Goal: Complete Application Form: Complete application form

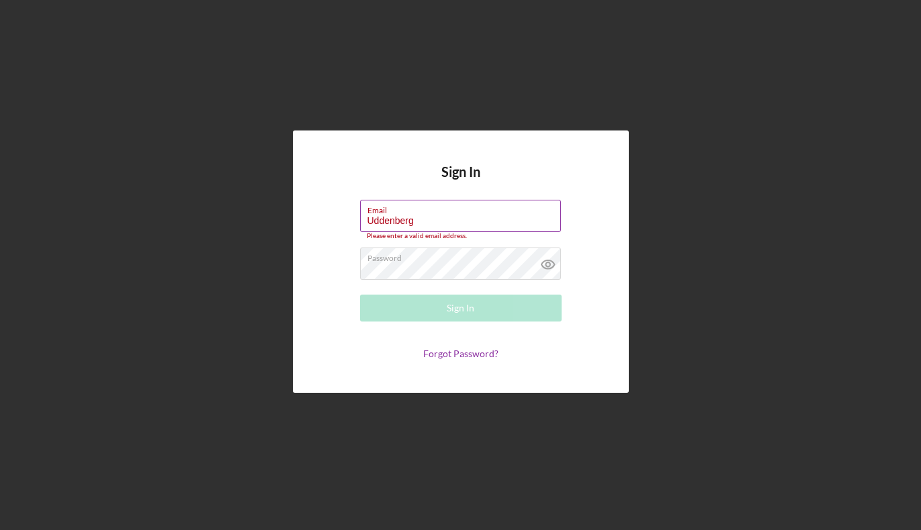
click at [422, 221] on input "Uddenberg" at bounding box center [460, 216] width 201 height 32
click at [421, 219] on input "Uddenberg" at bounding box center [460, 216] width 201 height 32
click at [409, 219] on input "Uddenberg" at bounding box center [460, 216] width 201 height 32
drag, startPoint x: 419, startPoint y: 220, endPoint x: 340, endPoint y: 219, distance: 78.6
click at [340, 219] on form "Email [PERSON_NAME] Please enter a valid email address. Password Sign In Forgot…" at bounding box center [461, 280] width 269 height 160
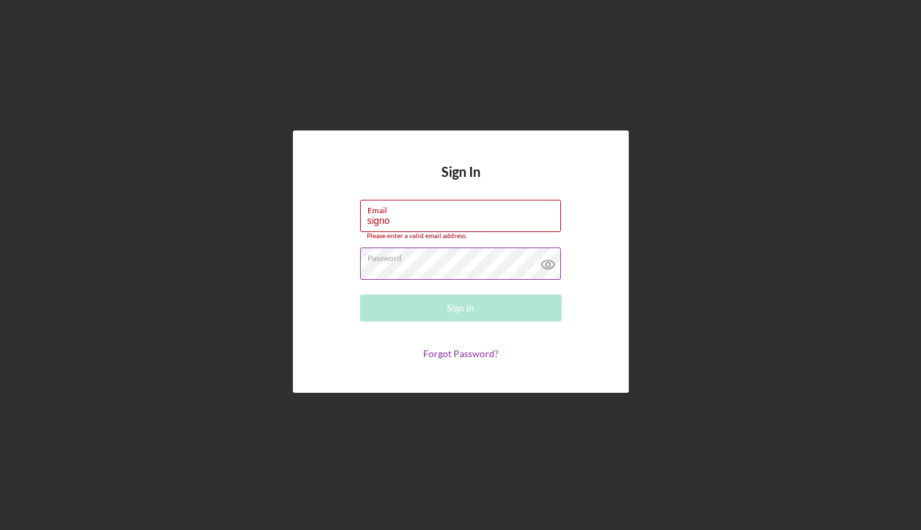
type input "[EMAIL_ADDRESS][DOMAIN_NAME]"
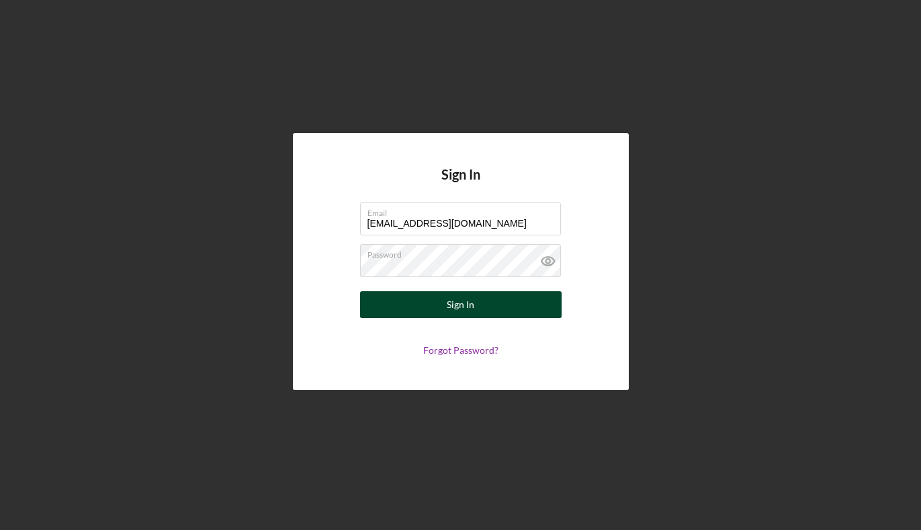
click at [444, 302] on button "Sign In" at bounding box center [461, 304] width 202 height 27
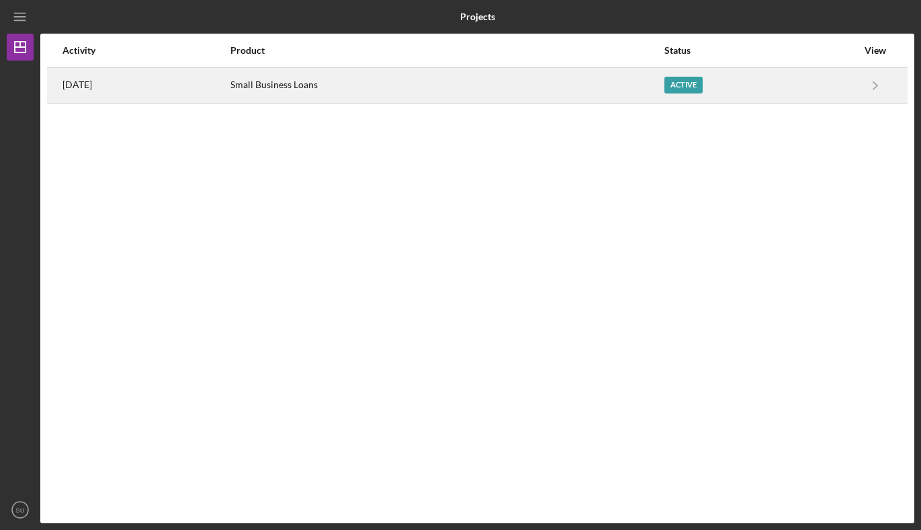
click at [732, 88] on div "Active" at bounding box center [761, 86] width 193 height 34
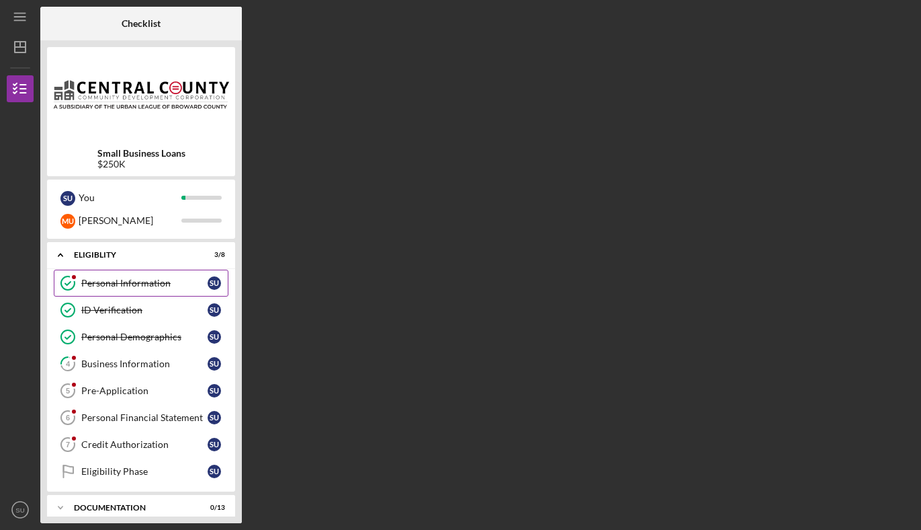
click at [171, 281] on div "Personal Information" at bounding box center [144, 283] width 126 height 11
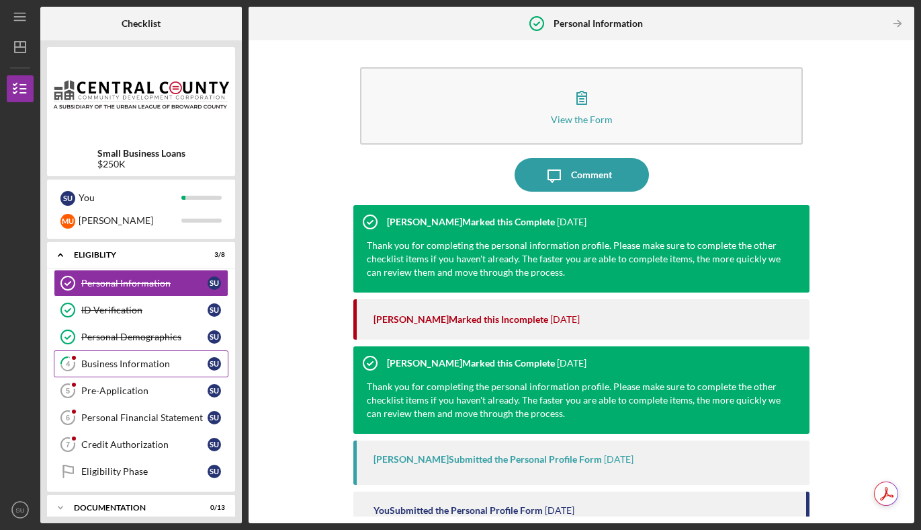
click at [161, 365] on div "Business Information" at bounding box center [144, 363] width 126 height 11
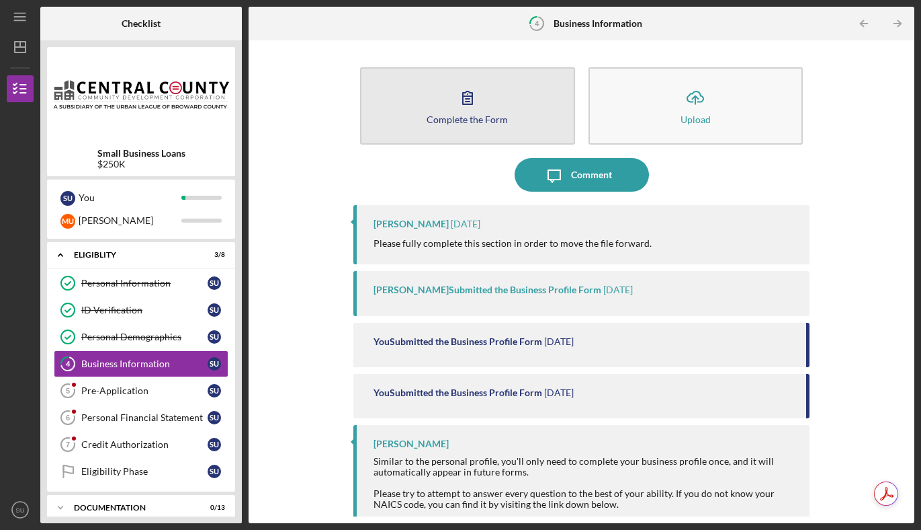
click at [491, 132] on button "Complete the Form Form" at bounding box center [467, 105] width 215 height 77
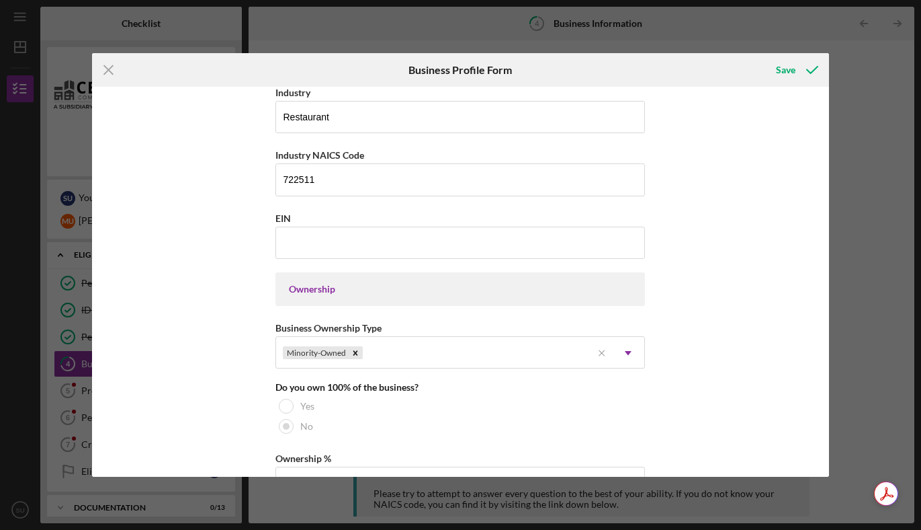
scroll to position [452, 0]
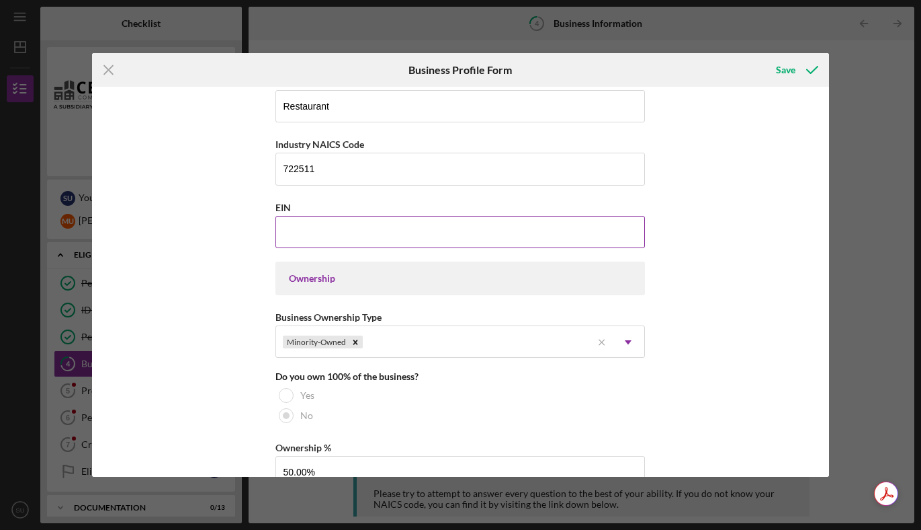
click at [403, 224] on input "EIN" at bounding box center [461, 232] width 370 height 32
click at [335, 229] on input "EIN" at bounding box center [461, 232] width 370 height 32
paste input "[US_EMPLOYER_IDENTIFICATION_NUMBER]"
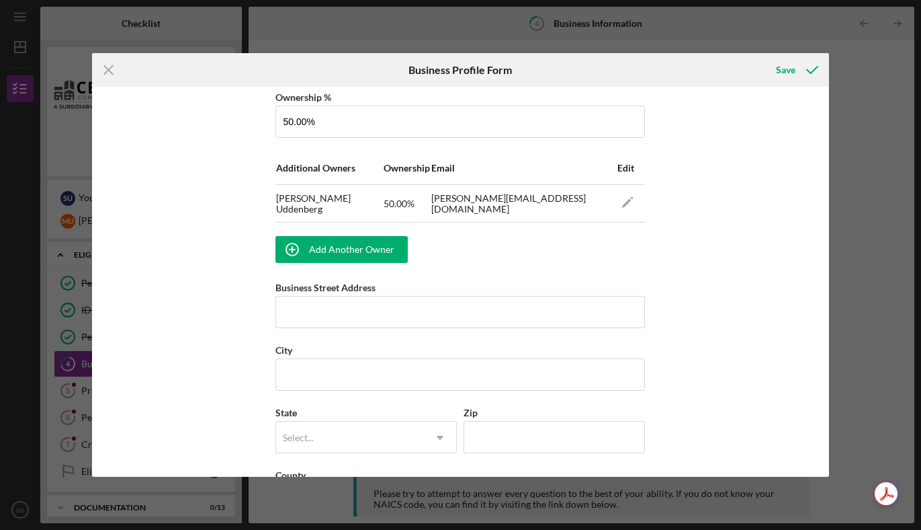
scroll to position [852, 0]
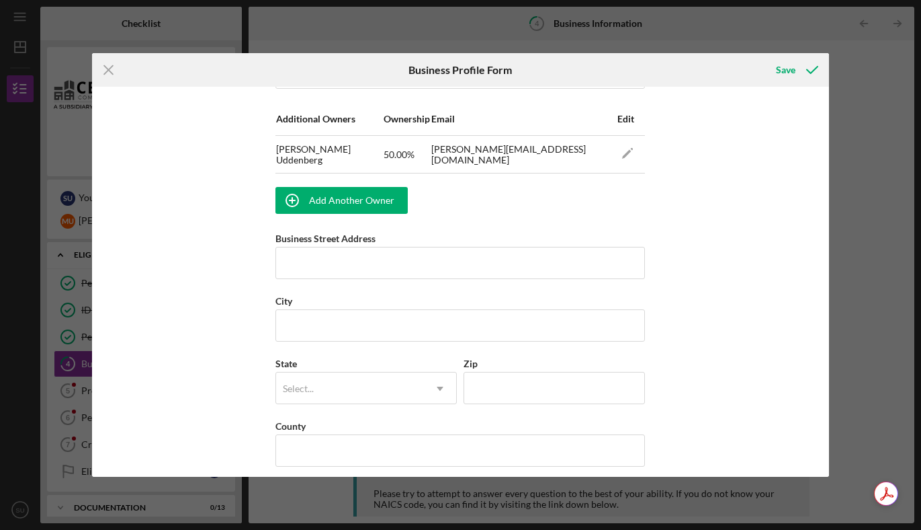
type input "[US_EMPLOYER_IDENTIFICATION_NUMBER]"
click at [304, 261] on input "Business Street Address" at bounding box center [461, 263] width 370 height 32
paste input "[STREET_ADDRESS]"
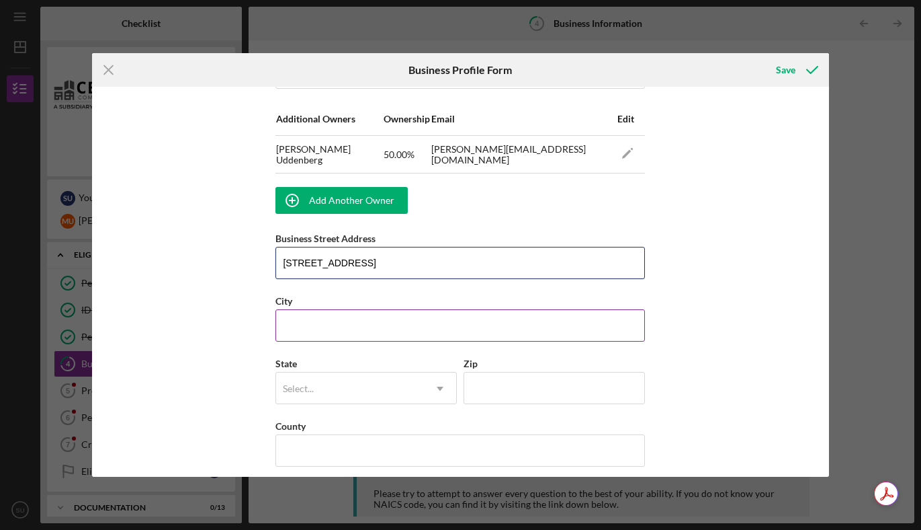
type input "[STREET_ADDRESS]"
click at [311, 321] on input "City" at bounding box center [461, 325] width 370 height 32
type input "Mia"
click at [423, 270] on input "[STREET_ADDRESS]" at bounding box center [461, 263] width 370 height 32
drag, startPoint x: 495, startPoint y: 259, endPoint x: 401, endPoint y: 263, distance: 94.2
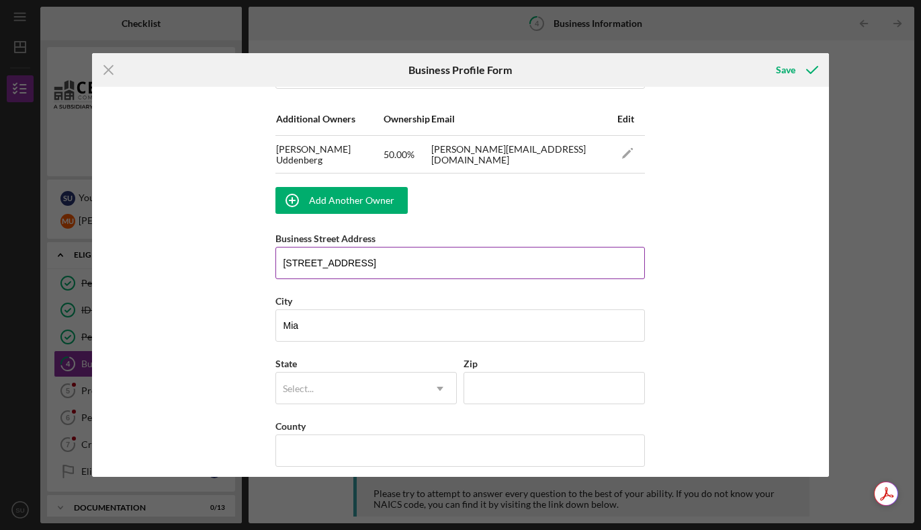
click at [401, 263] on input "[STREET_ADDRESS]" at bounding box center [461, 263] width 370 height 32
type input "[STREET_ADDRESS]"
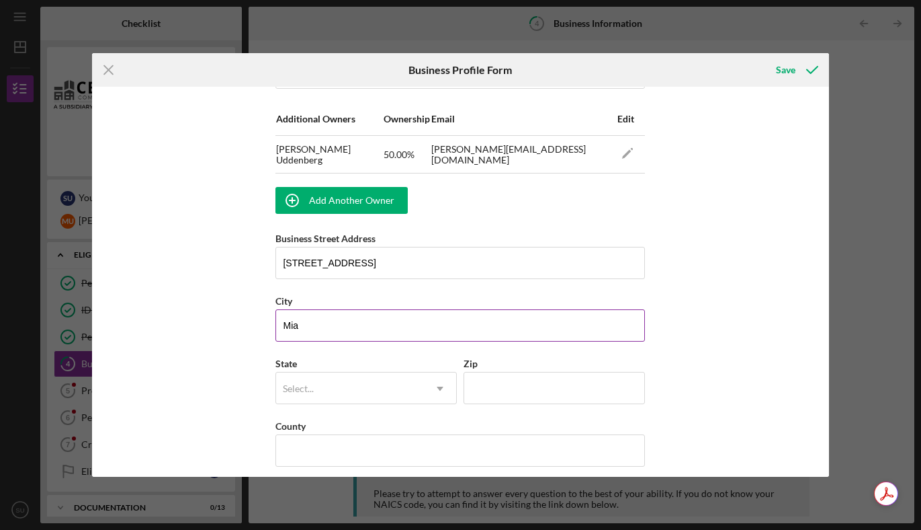
click at [339, 319] on input "Mia" at bounding box center [461, 325] width 370 height 32
type input "[GEOGRAPHIC_DATA]"
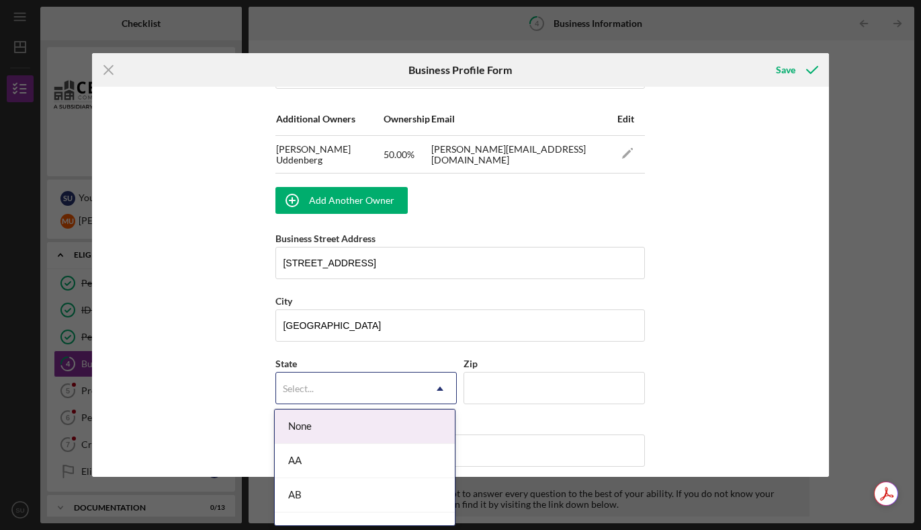
click at [327, 379] on div "Select..." at bounding box center [350, 388] width 148 height 31
type input "f"
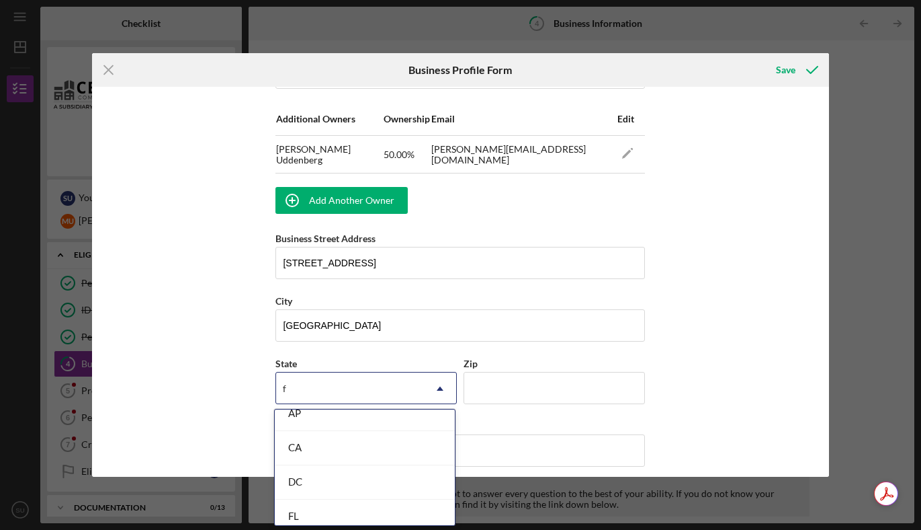
scroll to position [158, 0]
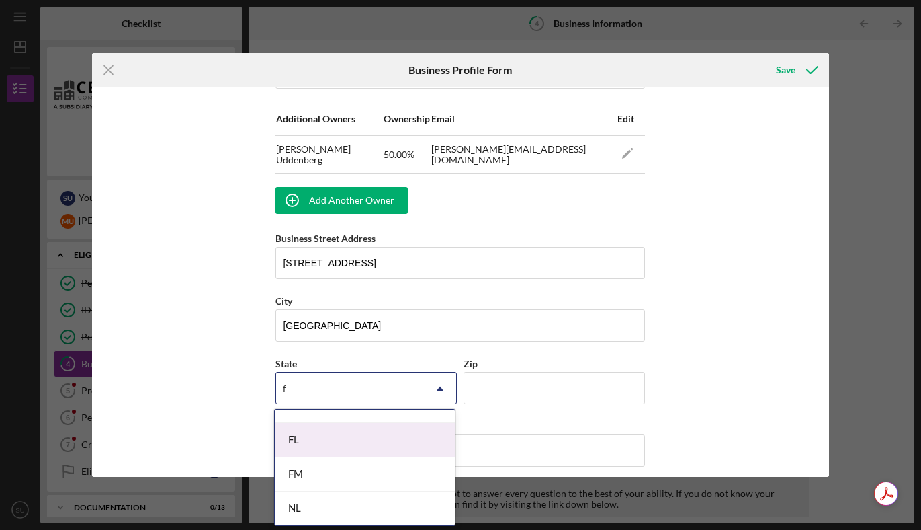
click at [335, 445] on div "FL" at bounding box center [365, 440] width 180 height 34
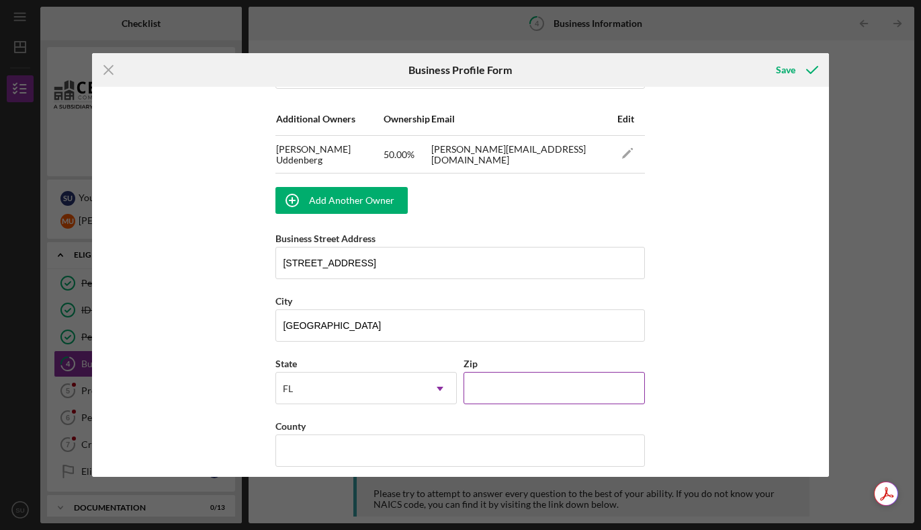
click at [492, 391] on input "Zip" at bounding box center [554, 388] width 181 height 32
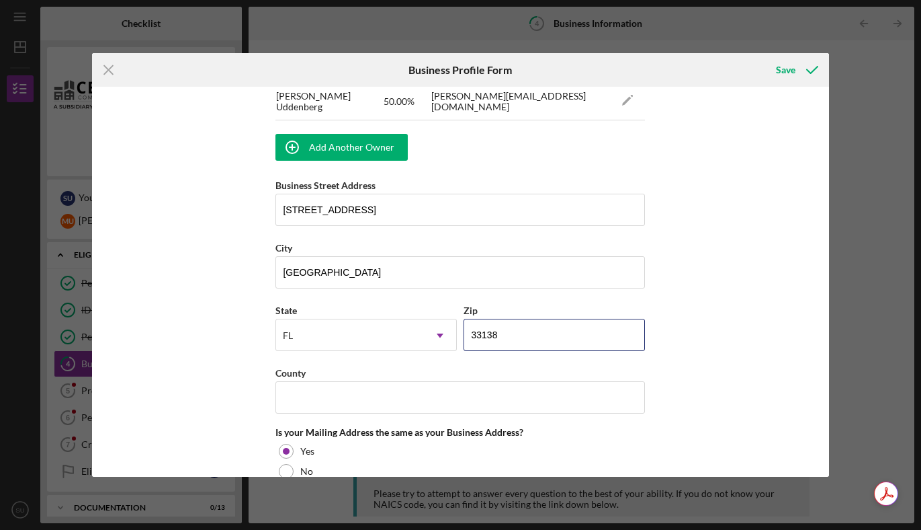
scroll to position [917, 0]
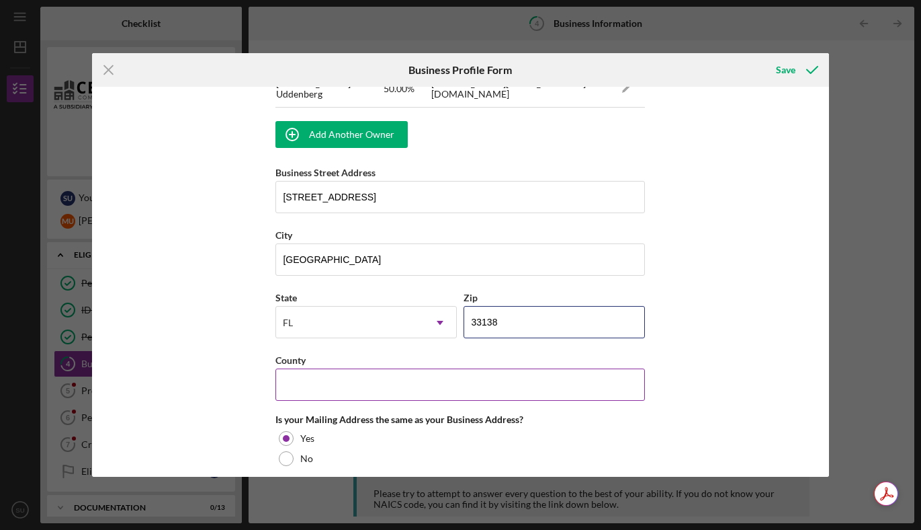
type input "33138"
click at [545, 386] on input "County" at bounding box center [461, 384] width 370 height 32
type input "Miami-Dade"
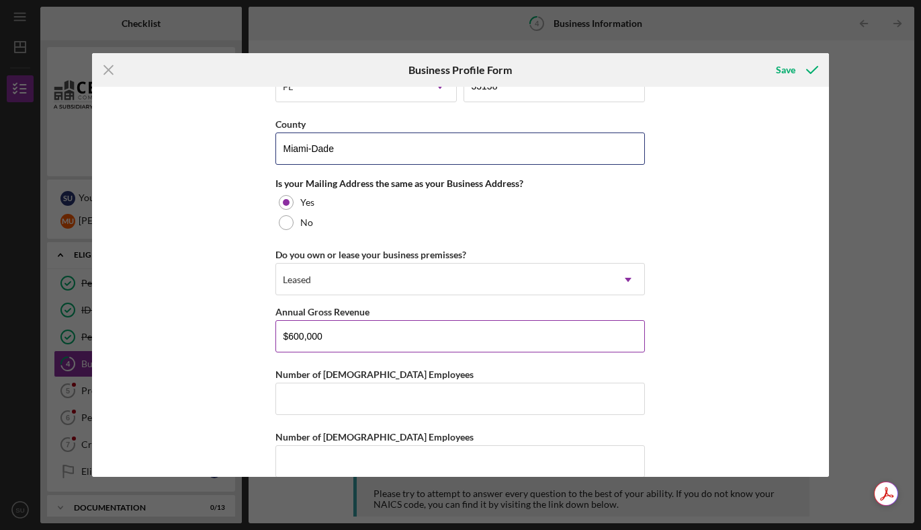
scroll to position [1173, 0]
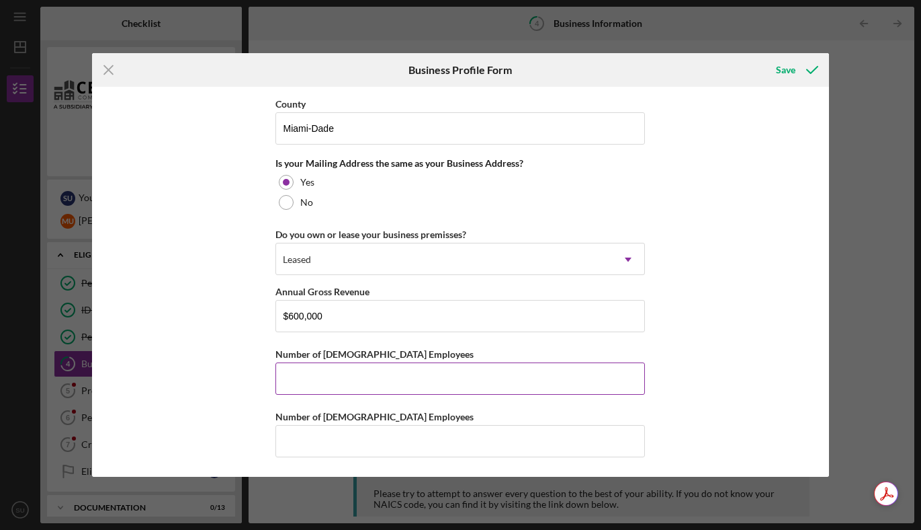
click at [527, 380] on input "Number of [DEMOGRAPHIC_DATA] Employees" at bounding box center [461, 378] width 370 height 32
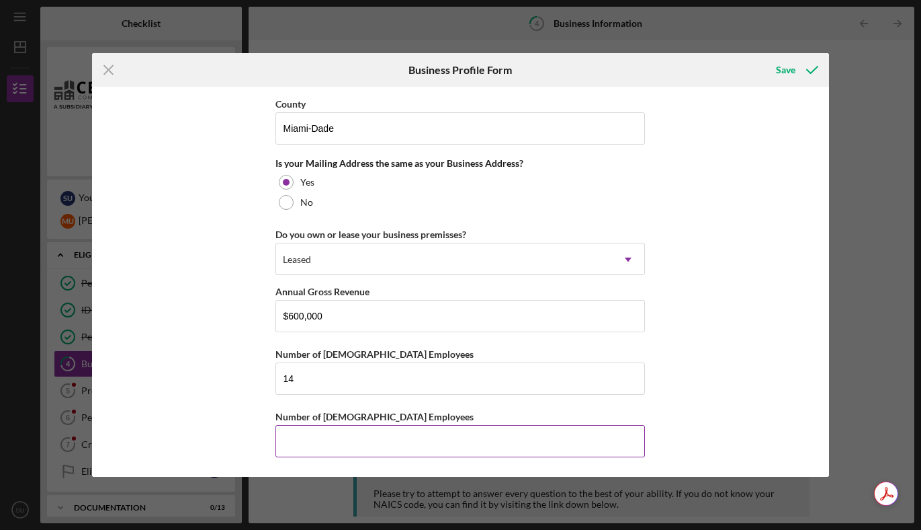
click at [482, 442] on input "Number of [DEMOGRAPHIC_DATA] Employees" at bounding box center [461, 441] width 370 height 32
click at [343, 378] on input "14" at bounding box center [461, 378] width 370 height 32
type input "10"
click at [330, 435] on input "Number of [DEMOGRAPHIC_DATA] Employees" at bounding box center [461, 441] width 370 height 32
type input "4"
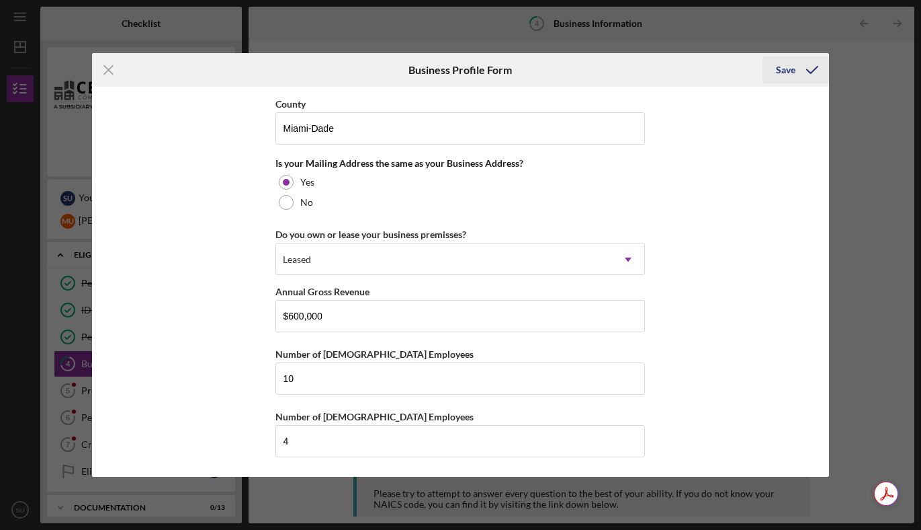
click at [788, 67] on div "Save" at bounding box center [785, 69] width 19 height 27
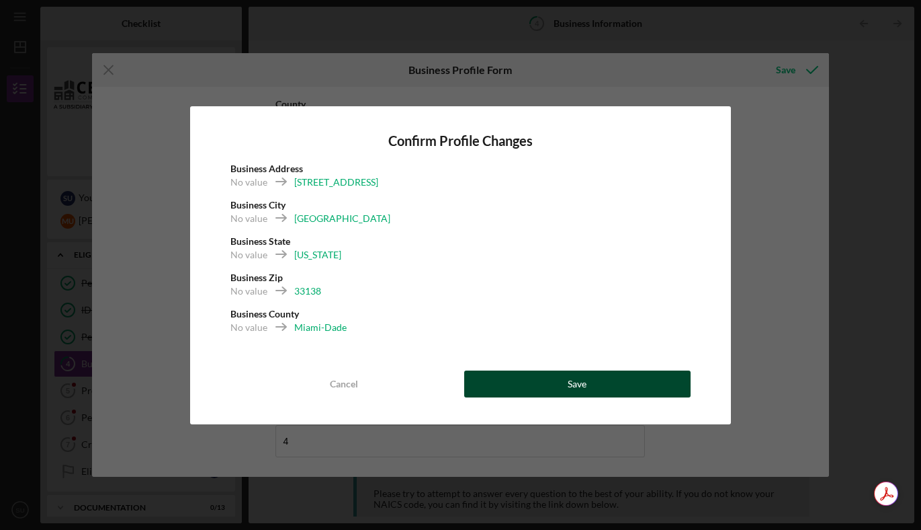
click at [653, 376] on button "Save" at bounding box center [577, 383] width 227 height 27
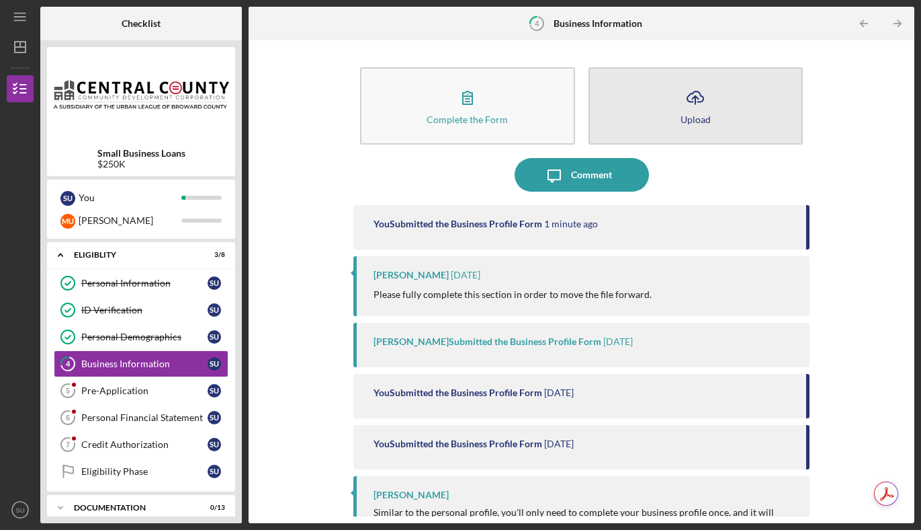
click at [689, 132] on button "Icon/Upload Upload" at bounding box center [696, 105] width 215 height 77
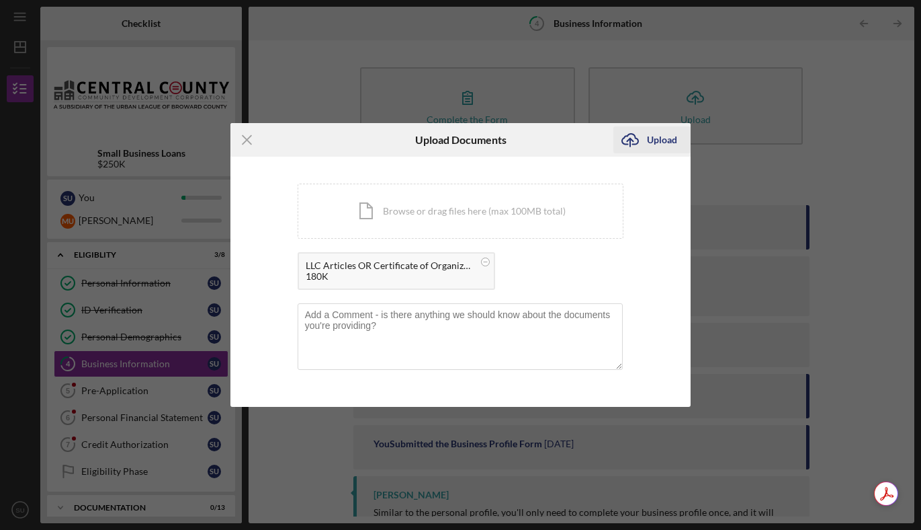
click at [657, 140] on div "Upload" at bounding box center [662, 139] width 30 height 27
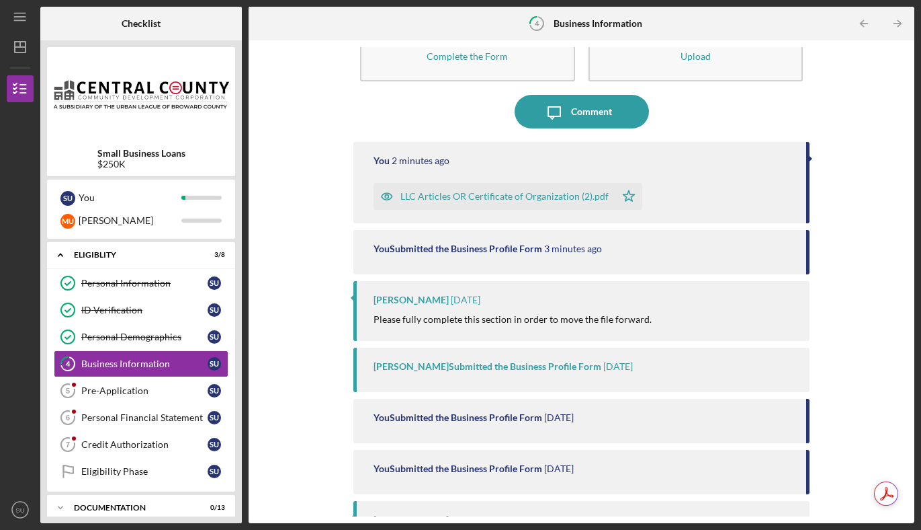
scroll to position [71, 0]
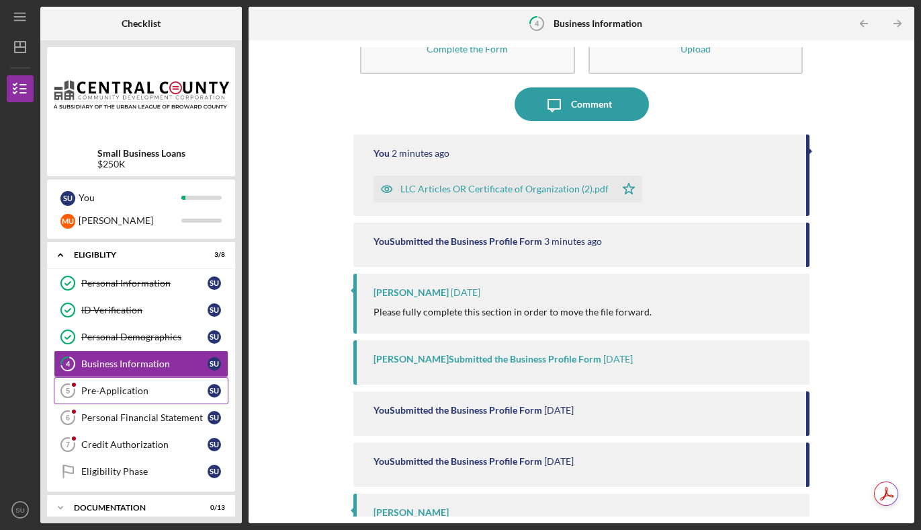
click at [128, 390] on div "Pre-Application" at bounding box center [144, 390] width 126 height 11
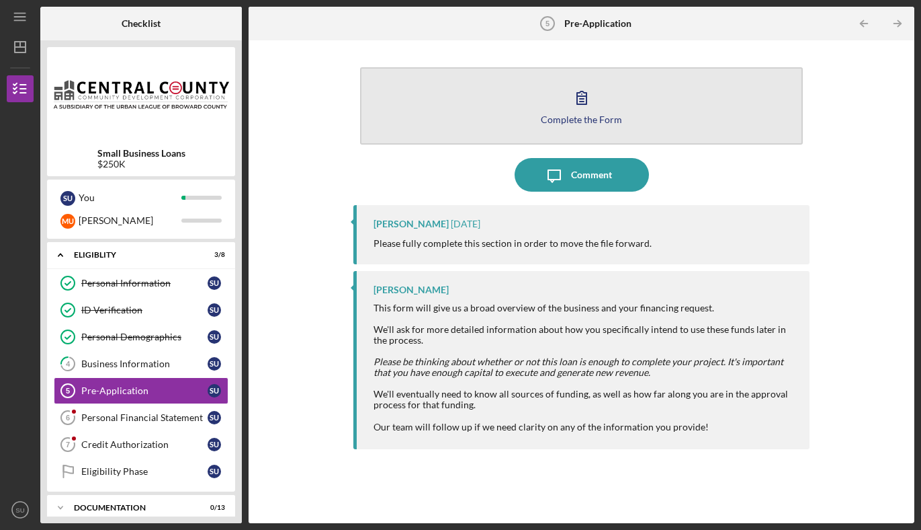
click at [564, 122] on div "Complete the Form" at bounding box center [581, 119] width 81 height 10
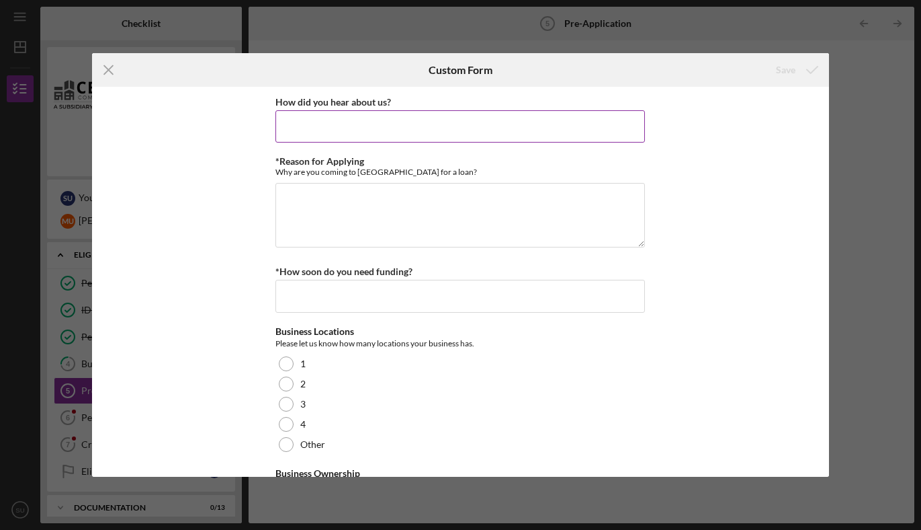
click at [511, 134] on input "How did you hear about us?" at bounding box center [461, 126] width 370 height 32
type input "Internet search"
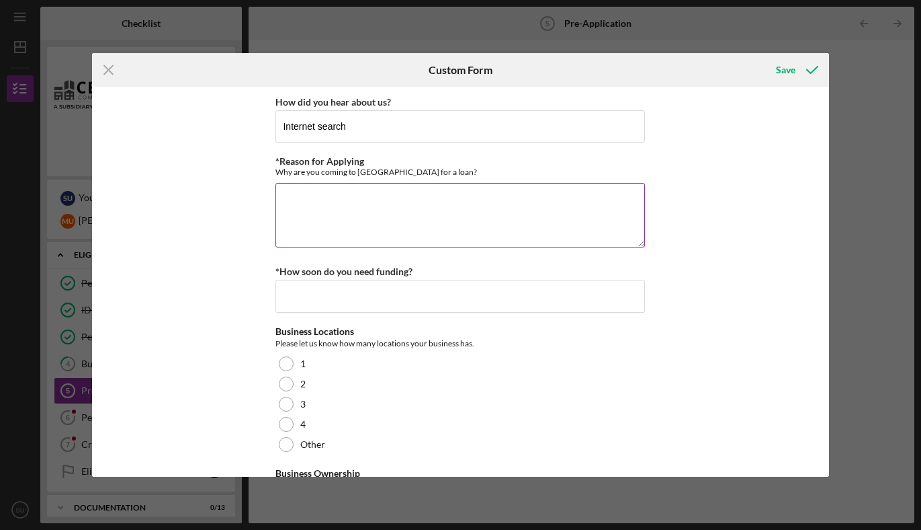
click at [379, 214] on textarea "*Reason for Applying" at bounding box center [461, 215] width 370 height 65
click at [331, 200] on textarea "Because most traditiona" at bounding box center [461, 215] width 370 height 65
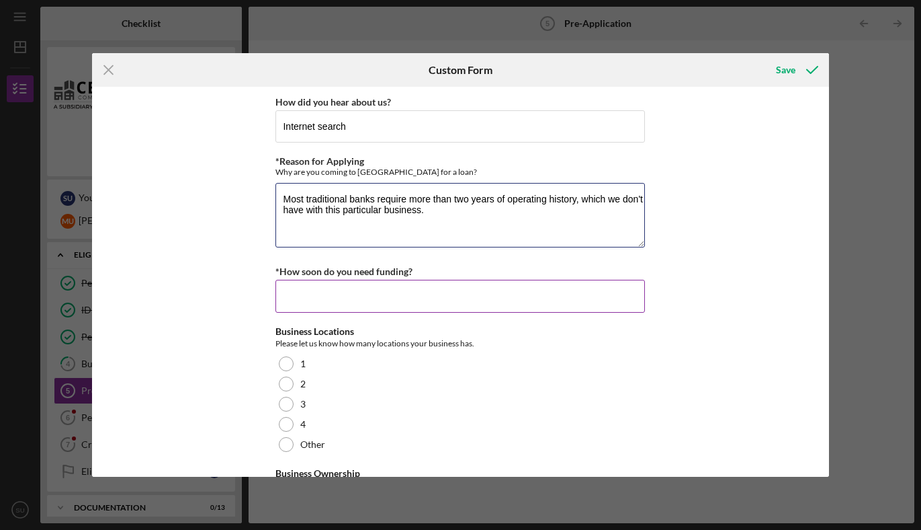
type textarea "Most traditional banks require more than two years of operating history, which …"
click at [307, 294] on input "*How soon do you need funding?" at bounding box center [461, 296] width 370 height 32
click at [290, 300] on input "[DATE]" at bounding box center [461, 296] width 370 height 32
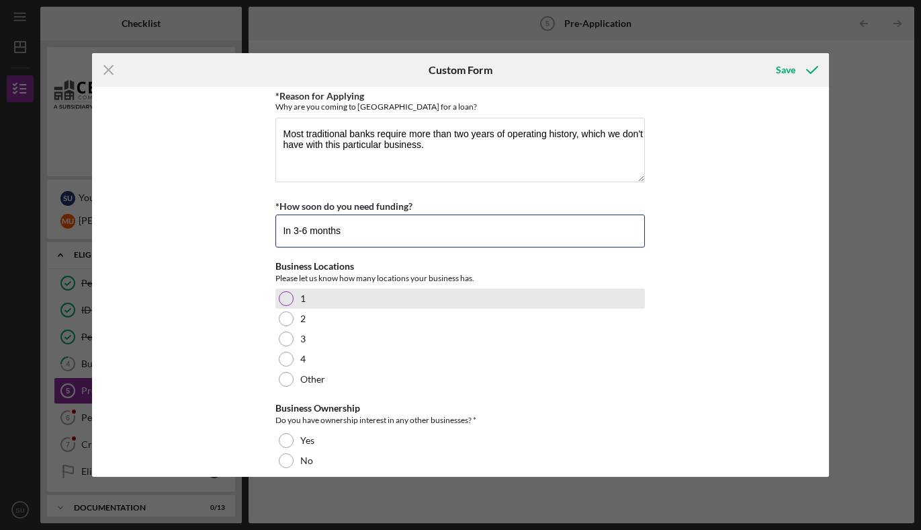
scroll to position [69, 0]
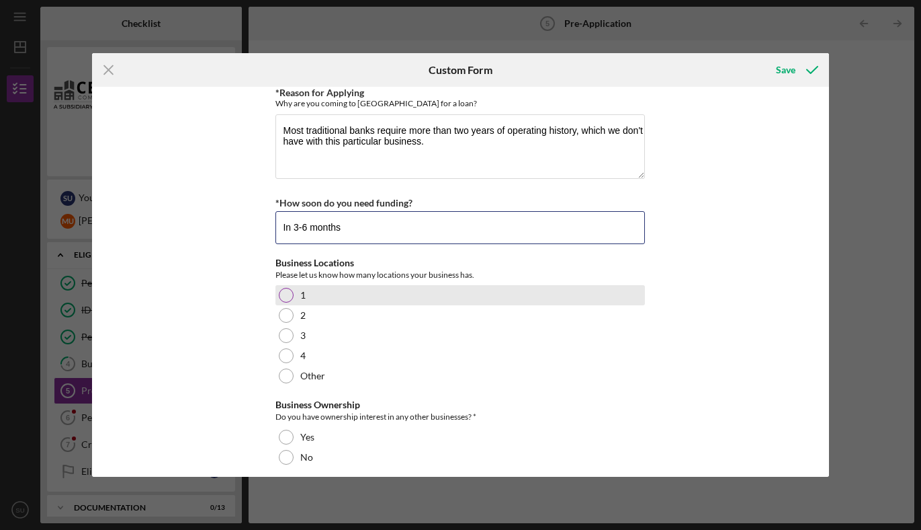
type input "In 3-6 months"
click at [286, 294] on div at bounding box center [286, 295] width 15 height 15
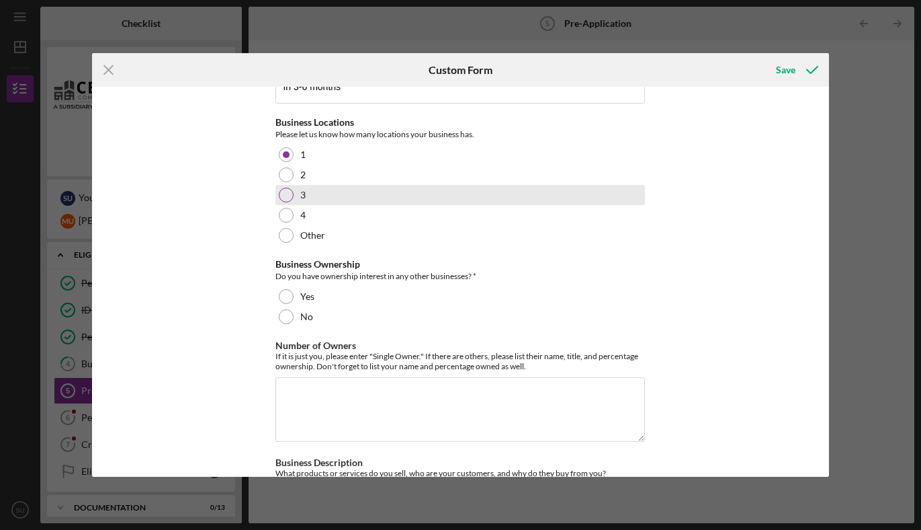
scroll to position [233, 0]
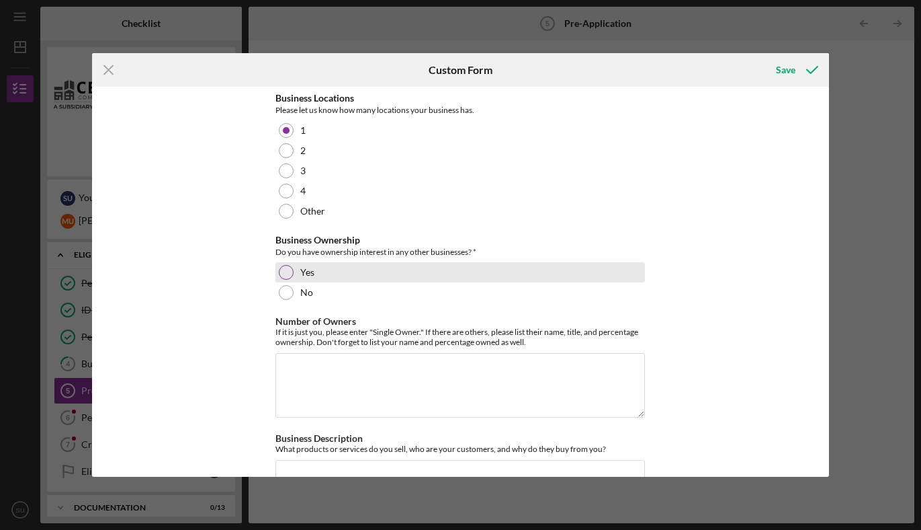
click at [288, 270] on div at bounding box center [286, 272] width 15 height 15
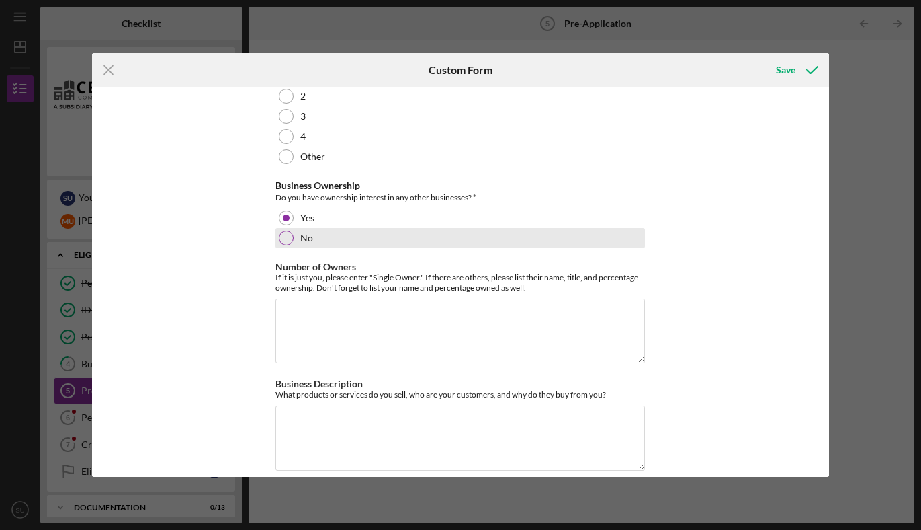
scroll to position [288, 0]
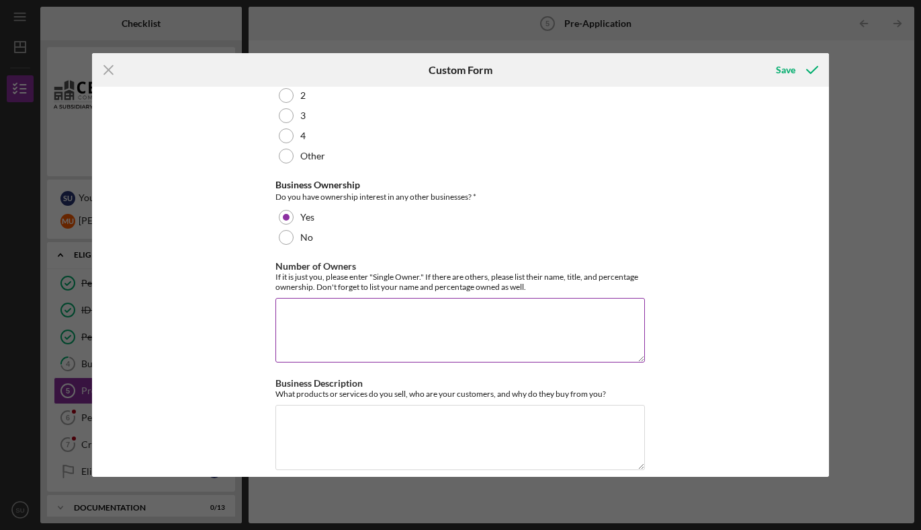
click at [429, 317] on textarea "Number of Owners" at bounding box center [461, 330] width 370 height 65
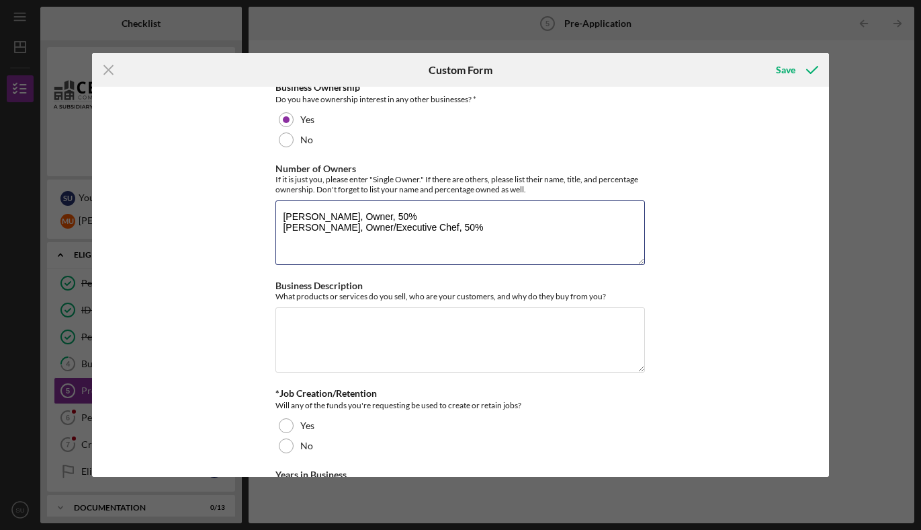
scroll to position [386, 0]
type textarea "[PERSON_NAME], Owner, 50% [PERSON_NAME], Owner/Executive Chef, 50%"
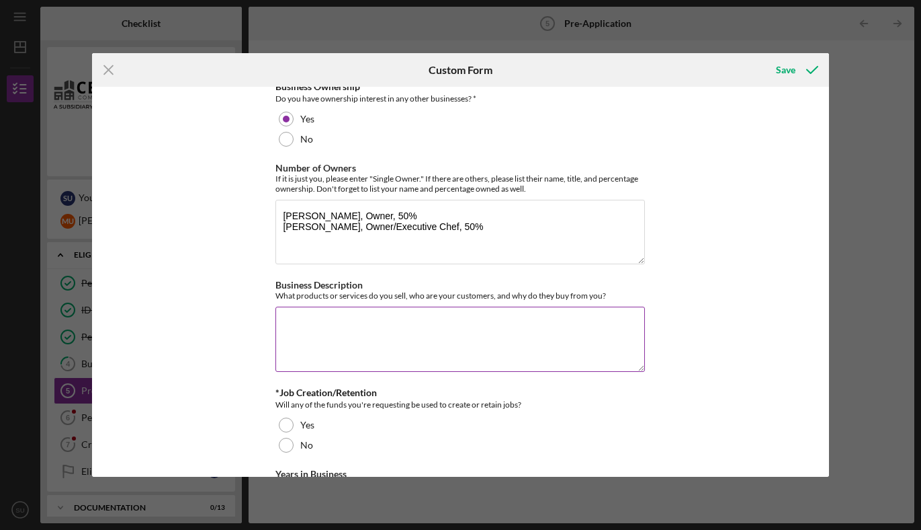
click at [421, 326] on textarea "Business Description" at bounding box center [461, 338] width 370 height 65
paste textarea "Cotoa is a successful full-service restaurant concept currently operated under …"
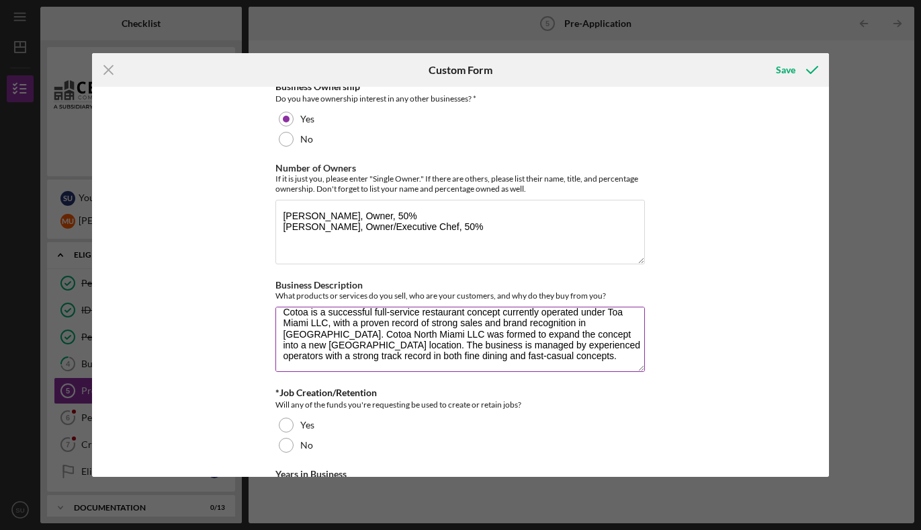
scroll to position [0, 0]
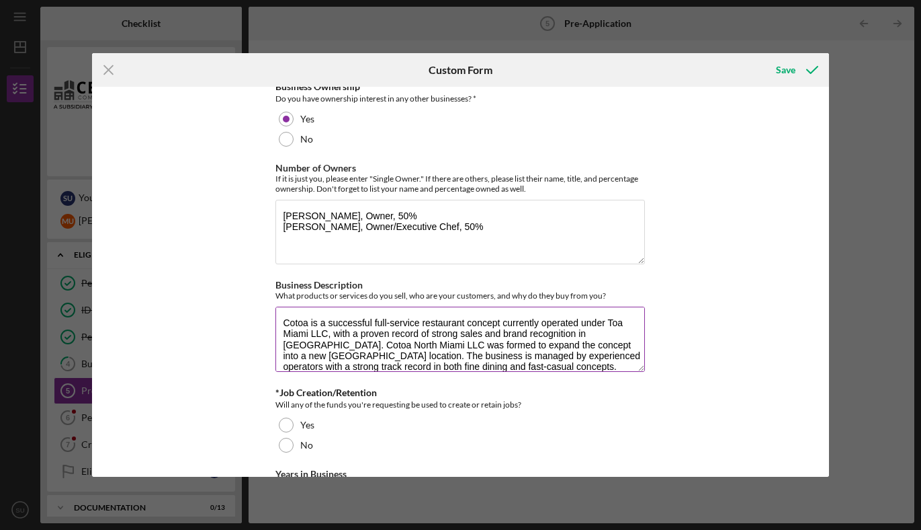
click at [284, 326] on textarea "Cotoa is a successful full-service restaurant concept currently operated under …" at bounding box center [461, 338] width 370 height 65
click at [281, 313] on textarea "Cotoa is a successful full-service restaurant concept currently operated under …" at bounding box center [461, 338] width 370 height 65
click at [290, 315] on textarea "Cotoa is a successful full-service restaurant concept currently operated under …" at bounding box center [461, 338] width 370 height 65
paste textarea "Full-service Ecuadorian-inspired restaurant offering seasonal cuisine, cocktail…"
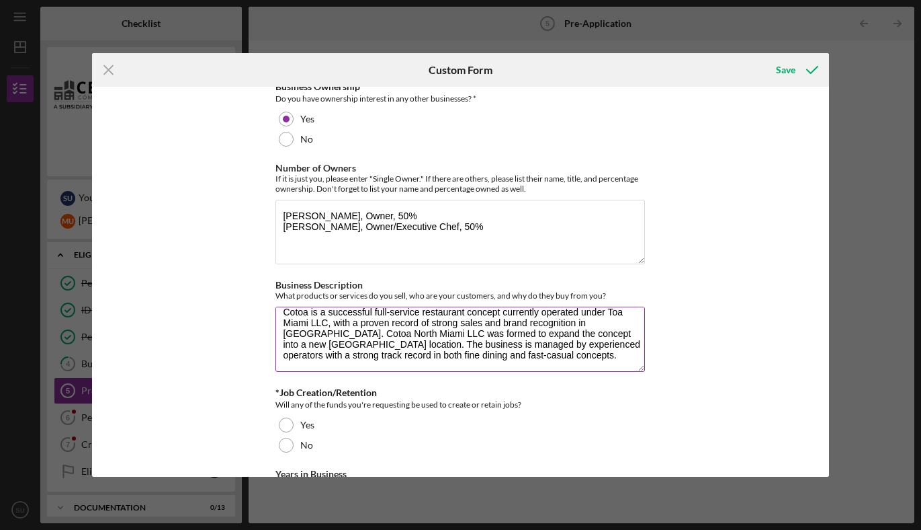
scroll to position [65, 0]
click at [411, 349] on textarea "Full-service Ecuadorian-inspired restaurant offering seasonal cuisine, cocktail…" at bounding box center [461, 338] width 370 height 65
paste textarea "Geographic area: [GEOGRAPHIC_DATA], targeting both local residents and destinat…"
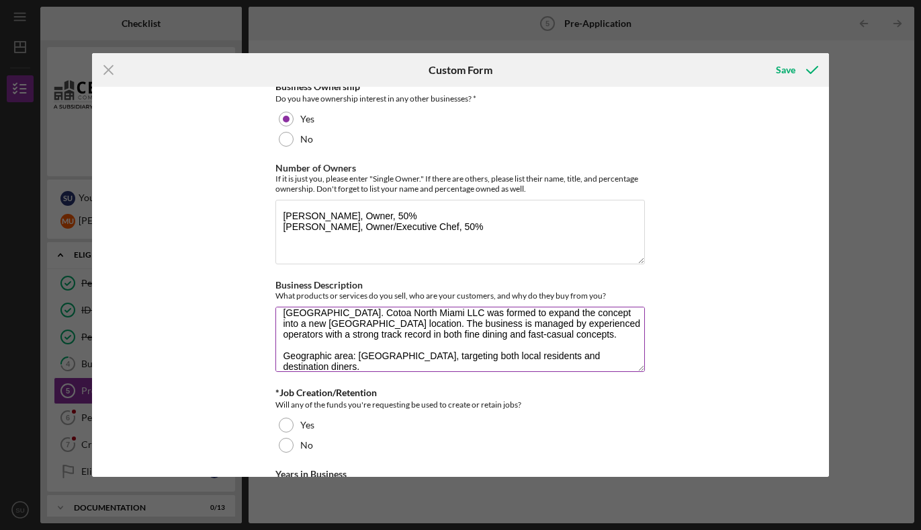
scroll to position [87, 0]
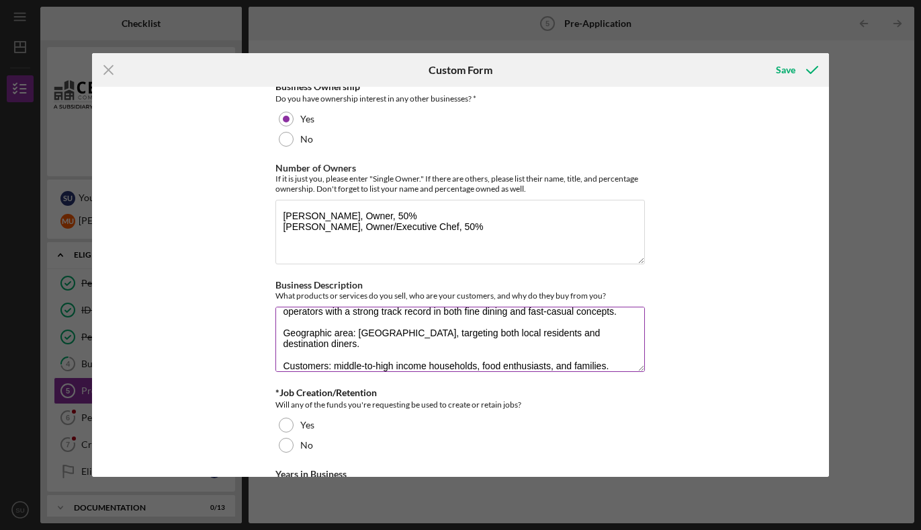
click at [282, 362] on textarea "Full-service Ecuadorian-inspired restaurant offering seasonal cuisine, cocktail…" at bounding box center [461, 338] width 370 height 65
click at [282, 333] on textarea "Full-service Ecuadorian-inspired restaurant offering seasonal cuisine, cocktail…" at bounding box center [461, 338] width 370 height 65
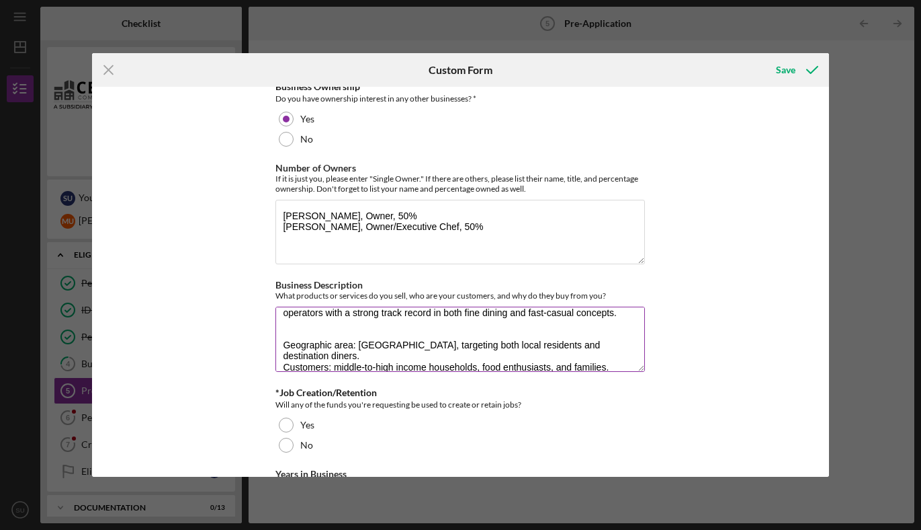
scroll to position [87, 0]
click at [286, 331] on textarea "Full-service Ecuadorian-inspired restaurant offering seasonal cuisine, cocktail…" at bounding box center [461, 338] width 370 height 65
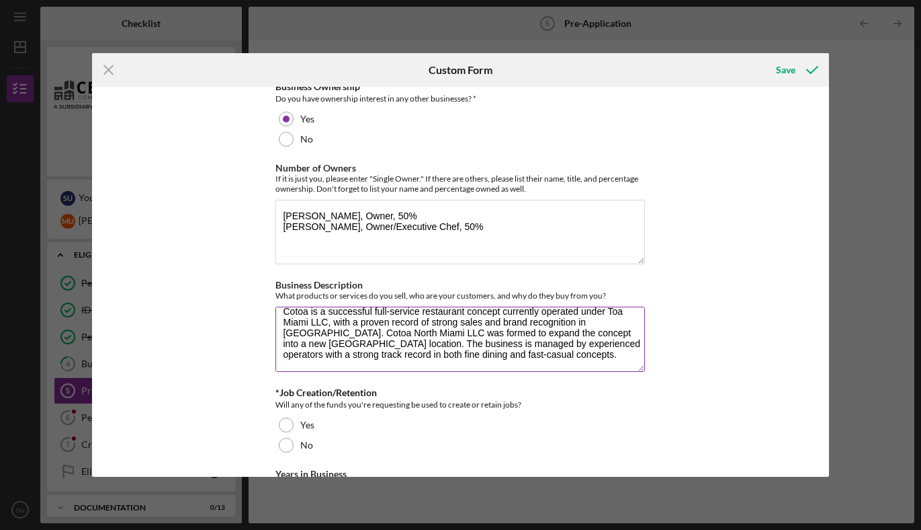
scroll to position [36, 0]
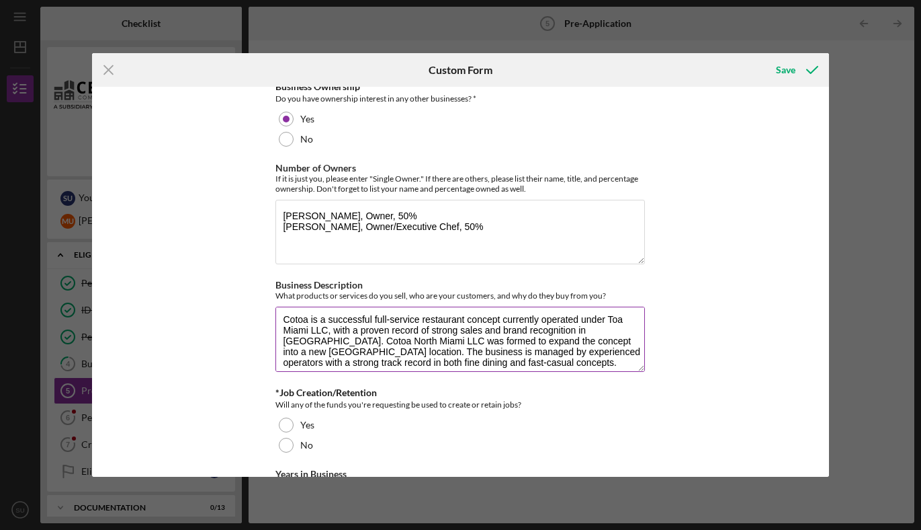
click at [281, 317] on textarea "Full-service Ecuadorian-inspired restaurant offering seasonal cuisine, cocktail…" at bounding box center [461, 338] width 370 height 65
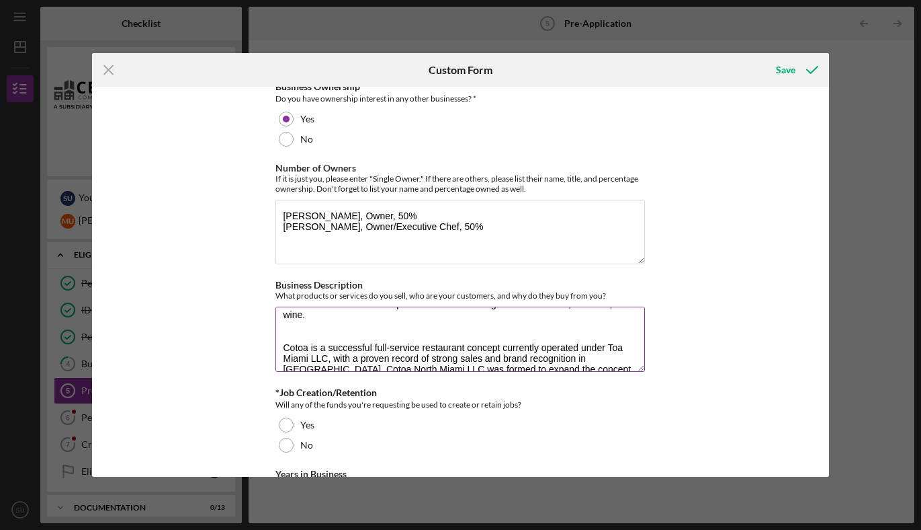
scroll to position [14, 0]
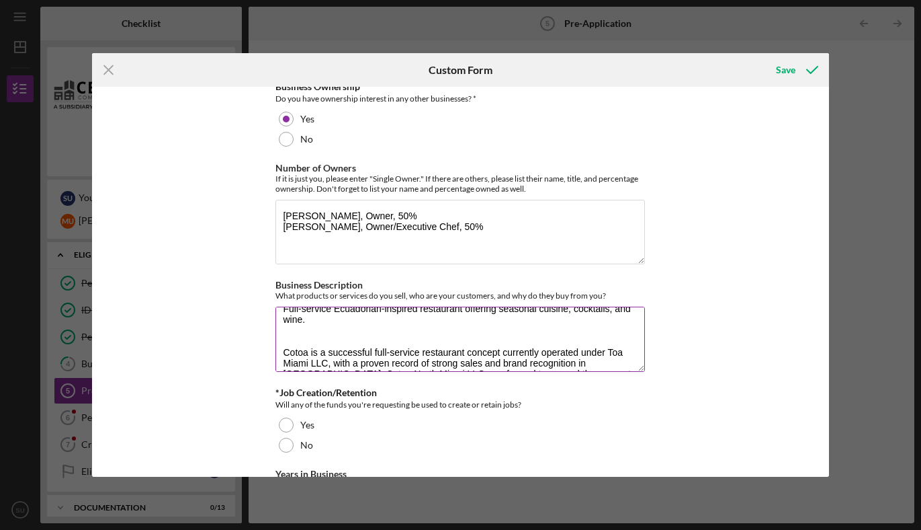
click at [286, 340] on textarea "Full-service Ecuadorian-inspired restaurant offering seasonal cuisine, cocktail…" at bounding box center [461, 338] width 370 height 65
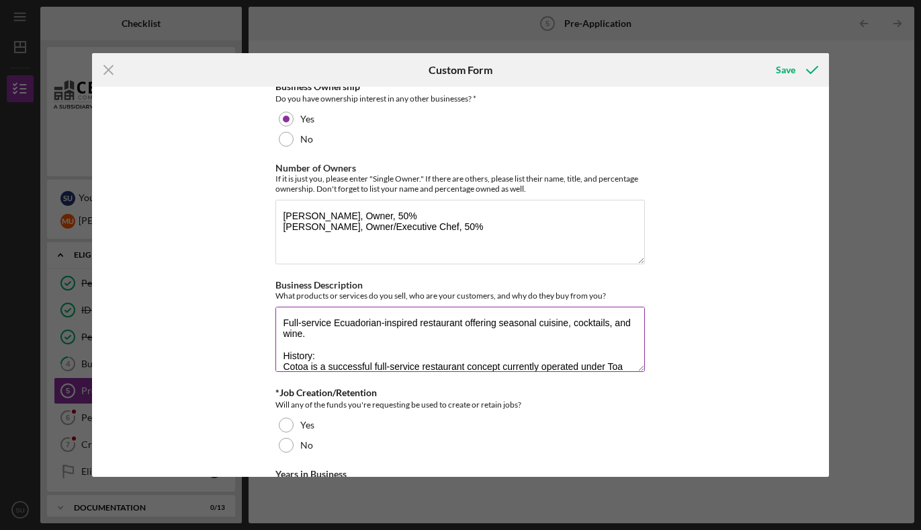
click at [281, 321] on textarea "Full-service Ecuadorian-inspired restaurant offering seasonal cuisine, cocktail…" at bounding box center [461, 338] width 370 height 65
click at [289, 319] on textarea "Full-service Ecuadorian-inspired restaurant offering seasonal cuisine, cocktail…" at bounding box center [461, 338] width 370 height 65
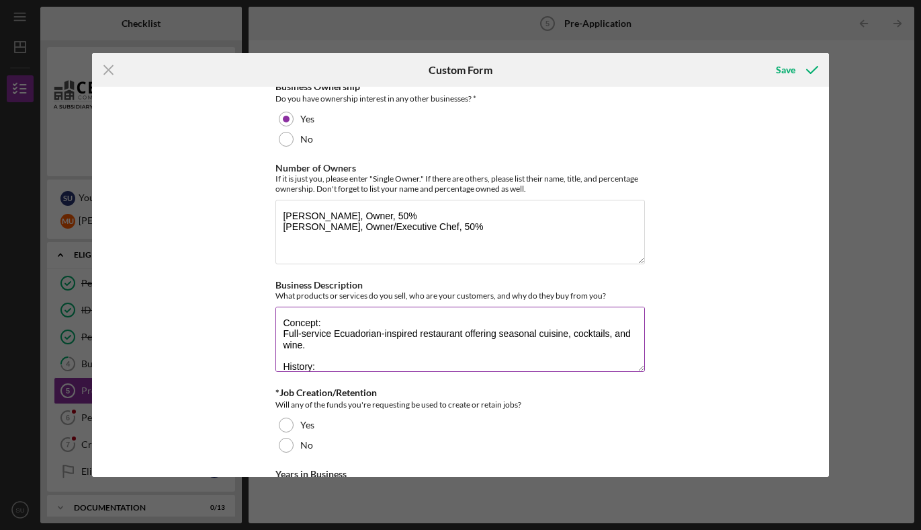
scroll to position [119, 0]
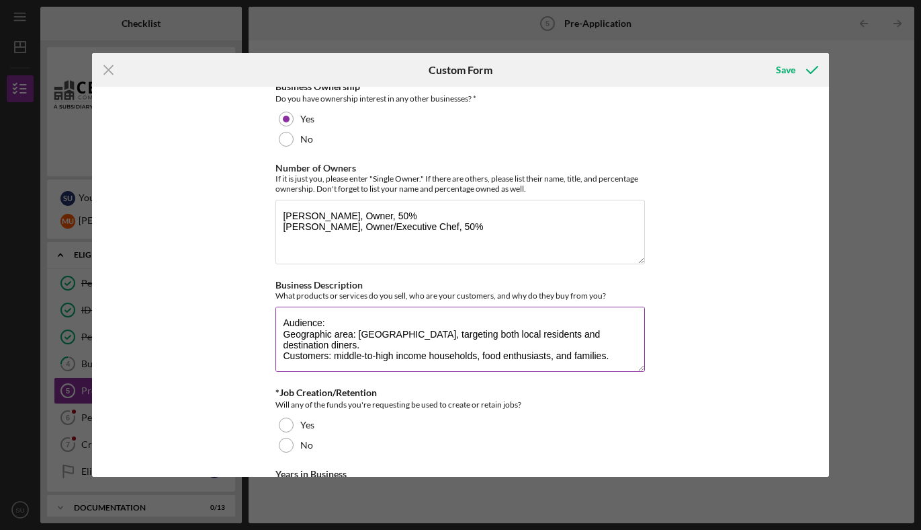
click at [610, 359] on textarea "Concept: Full-service Ecuadorian-inspired restaurant offering seasonal cuisine,…" at bounding box center [461, 338] width 370 height 65
click at [330, 361] on textarea "Concept: Full-service Ecuadorian-inspired restaurant offering seasonal cuisine,…" at bounding box center [461, 338] width 370 height 65
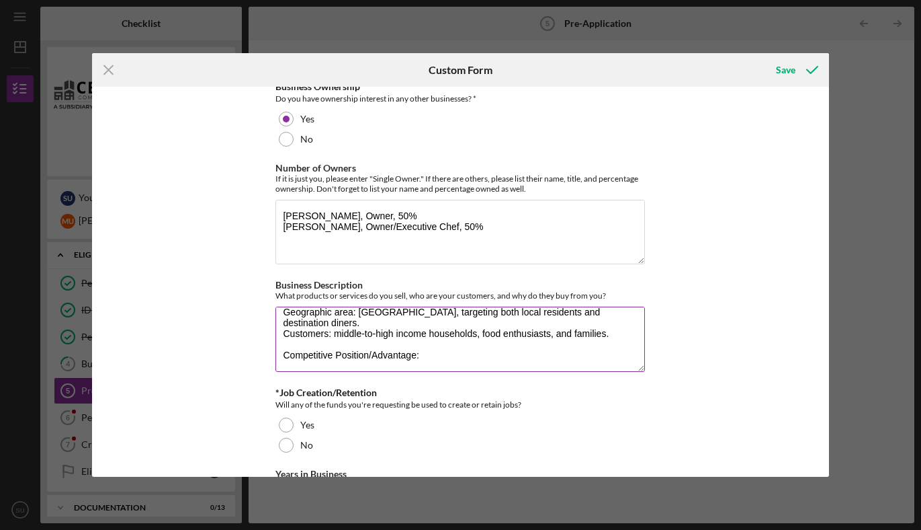
paste textarea "Recognized brand with existing following. Award-winning culinary leadership. St…"
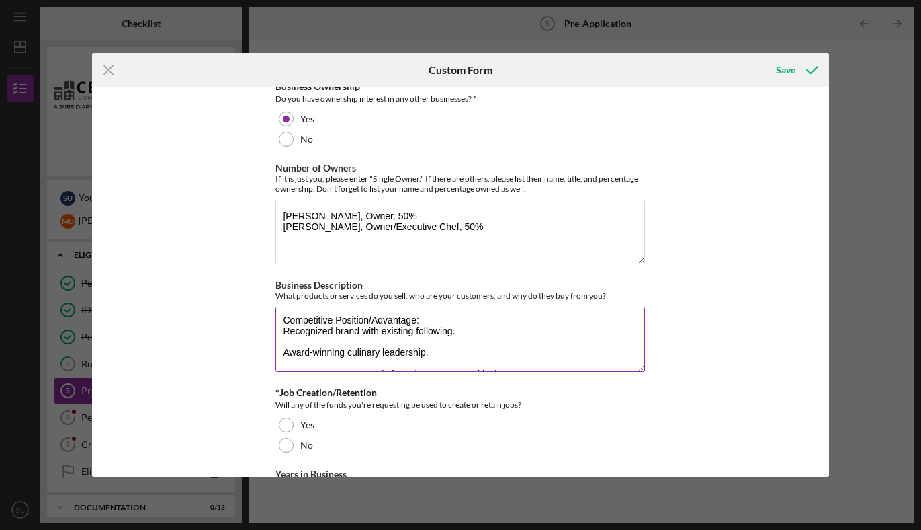
scroll to position [173, 0]
click at [282, 334] on textarea "Concept: Full-service Ecuadorian-inspired restaurant offering seasonal cuisine,…" at bounding box center [461, 338] width 370 height 65
click at [283, 357] on textarea "Concept: Full-service Ecuadorian-inspired restaurant offering seasonal cuisine,…" at bounding box center [461, 338] width 370 height 65
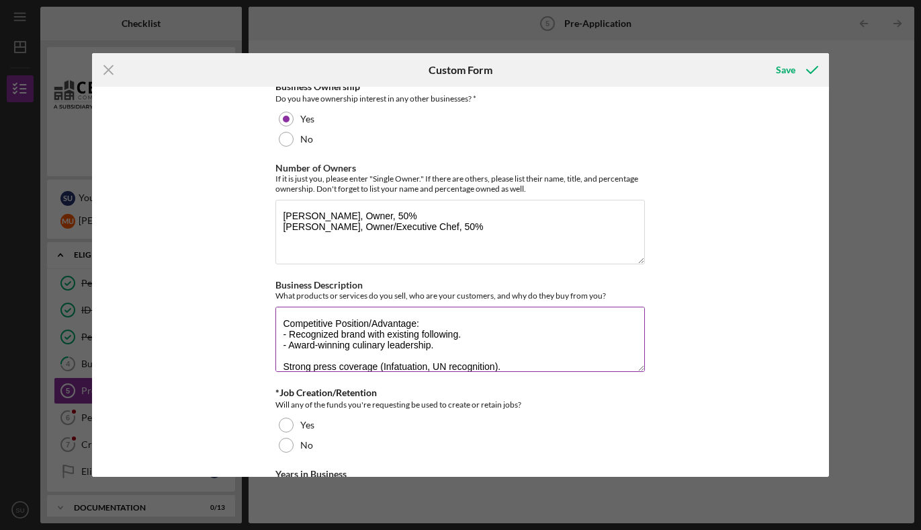
click at [282, 366] on textarea "Concept: Full-service Ecuadorian-inspired restaurant offering seasonal cuisine,…" at bounding box center [461, 338] width 370 height 65
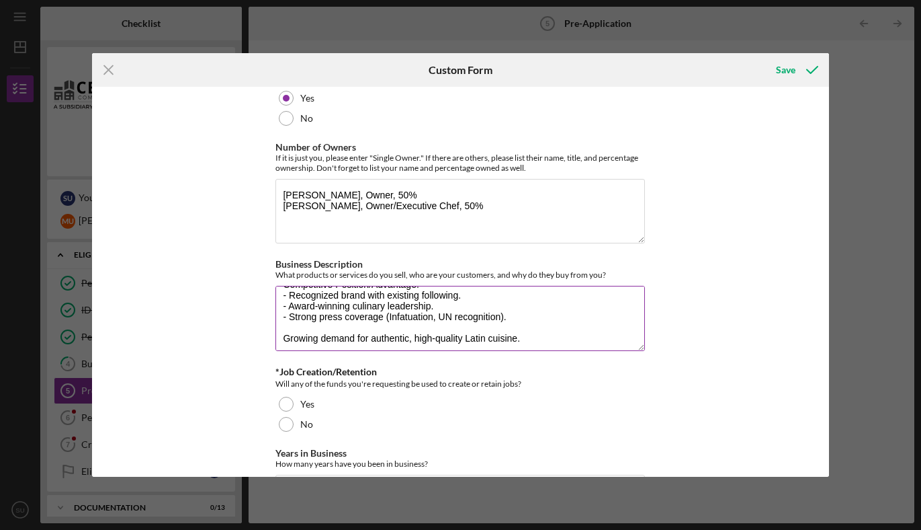
scroll to position [194, 0]
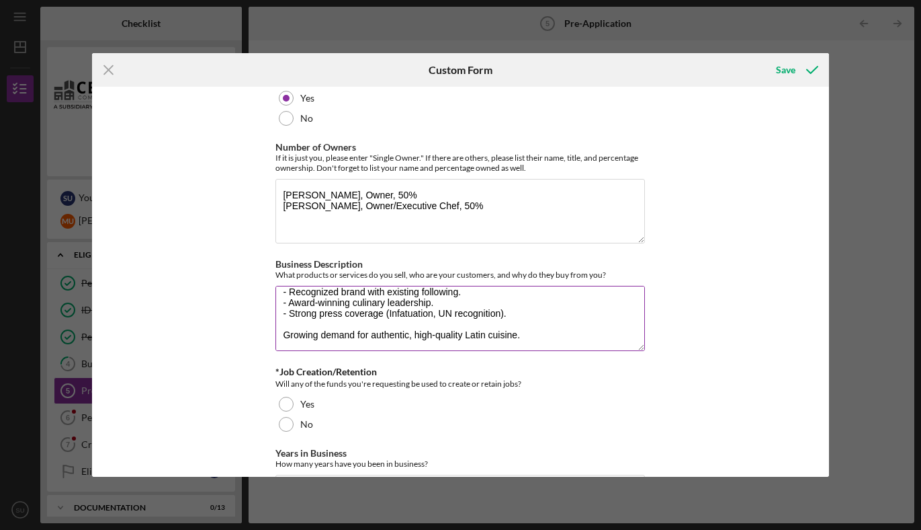
click at [282, 333] on textarea "Concept: Full-service Ecuadorian-inspired restaurant offering seasonal cuisine,…" at bounding box center [461, 318] width 370 height 65
click at [532, 335] on textarea "Concept: Full-service Ecuadorian-inspired restaurant offering seasonal cuisine,…" at bounding box center [461, 318] width 370 height 65
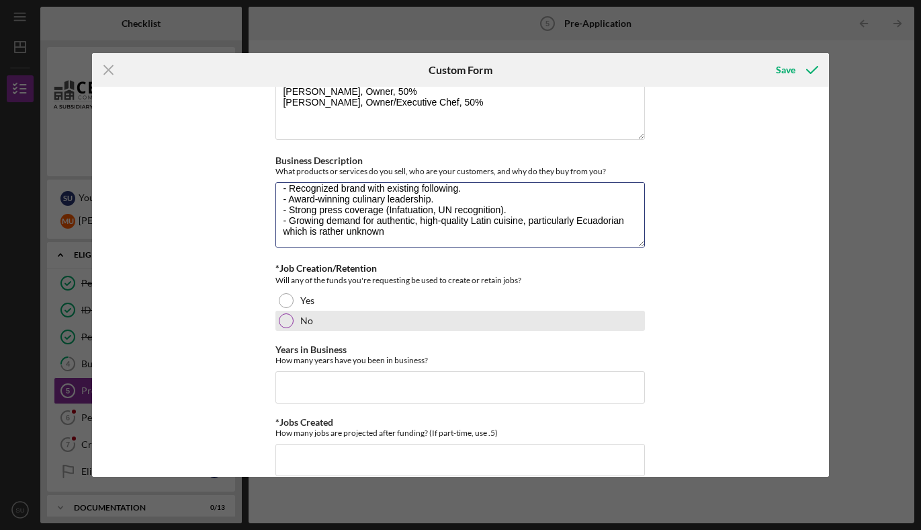
scroll to position [511, 0]
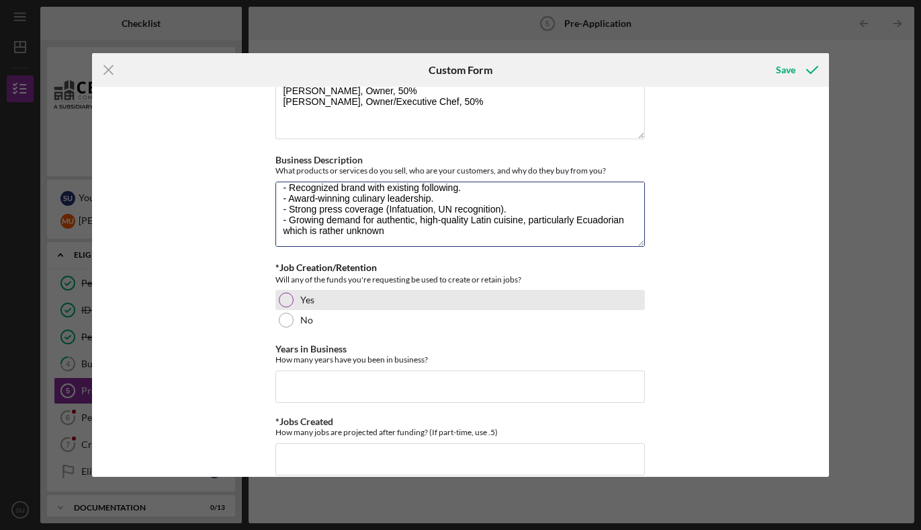
type textarea "Concept: Full-service Ecuadorian-inspired restaurant offering seasonal cuisine,…"
click at [288, 300] on div at bounding box center [286, 299] width 15 height 15
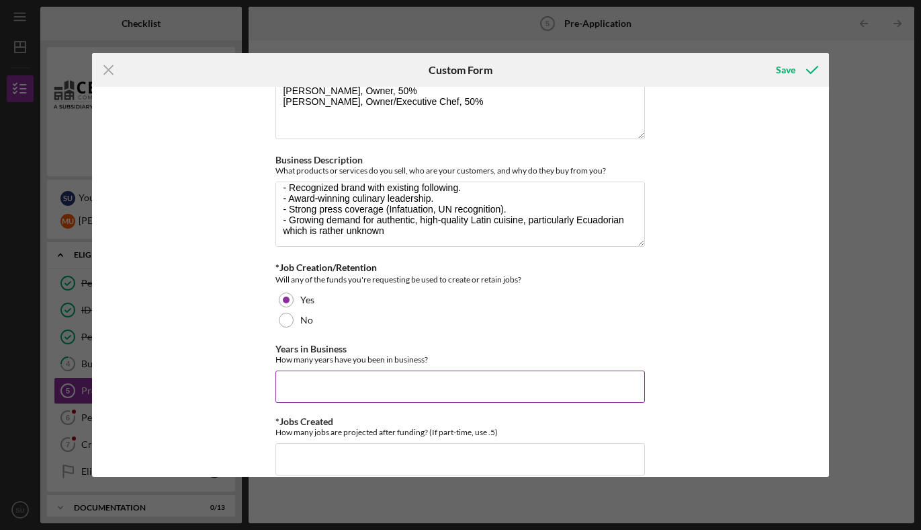
click at [321, 386] on input "Years in Business" at bounding box center [461, 386] width 370 height 32
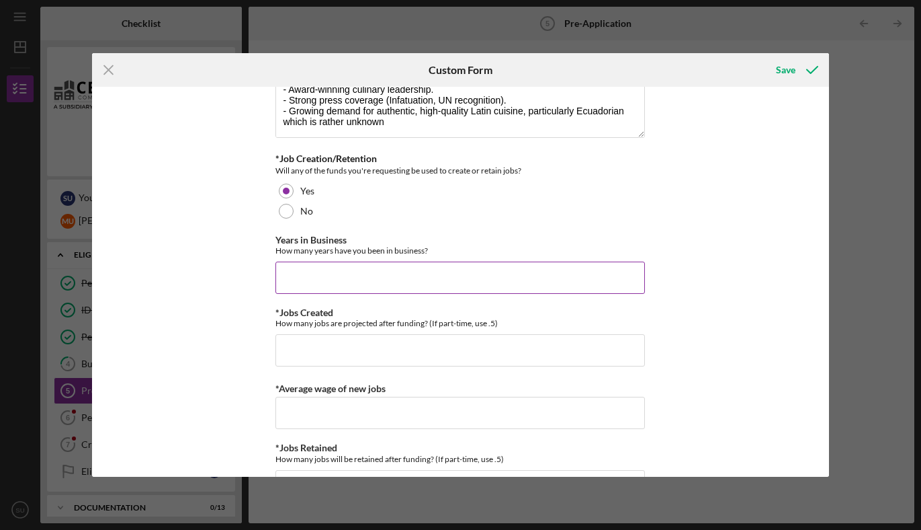
scroll to position [621, 0]
type input "1"
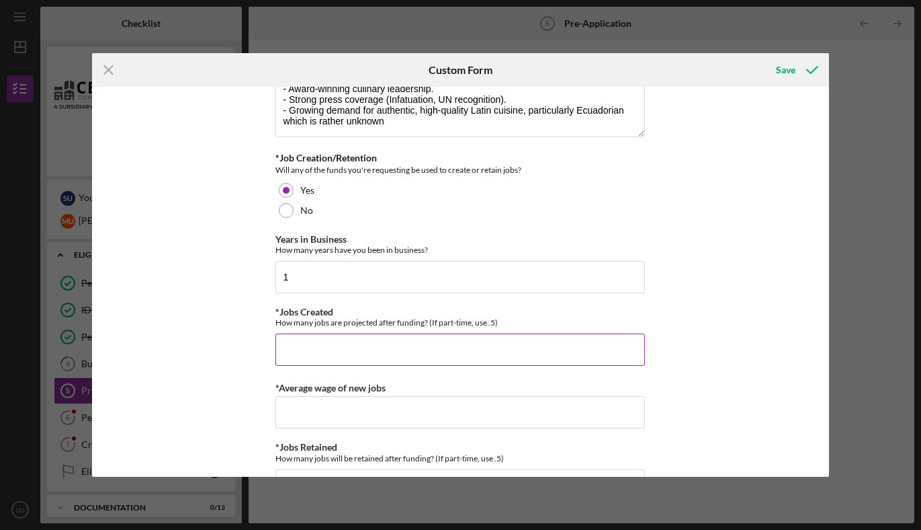
click at [327, 351] on input "*Jobs Created" at bounding box center [461, 349] width 370 height 32
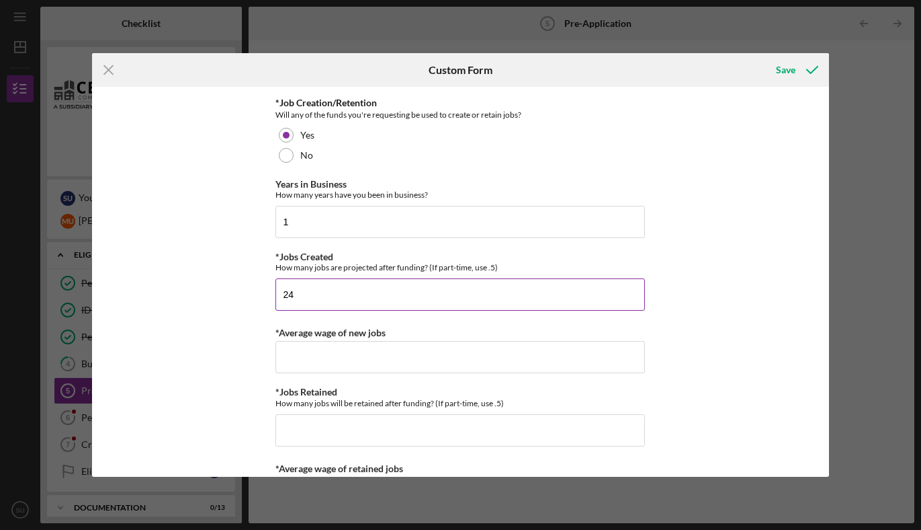
scroll to position [675, 0]
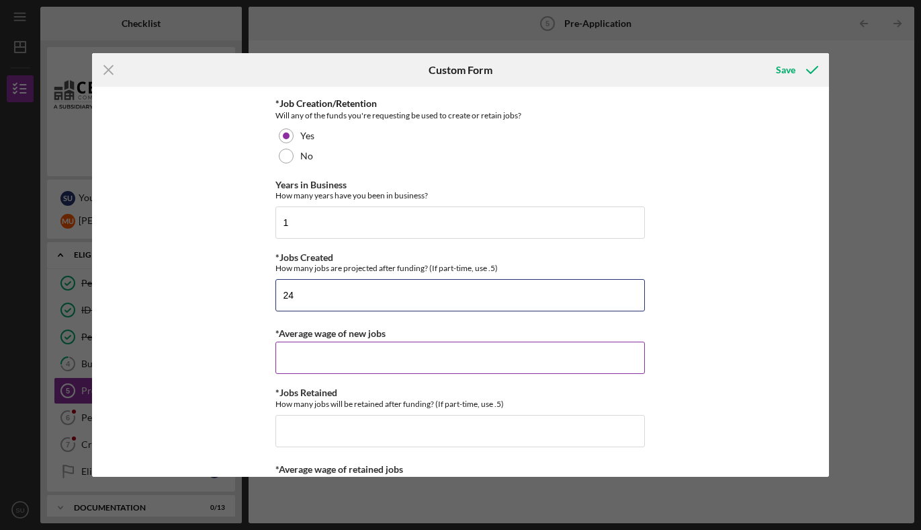
type input "24"
click at [404, 370] on input "*Average wage of new jobs" at bounding box center [461, 357] width 370 height 32
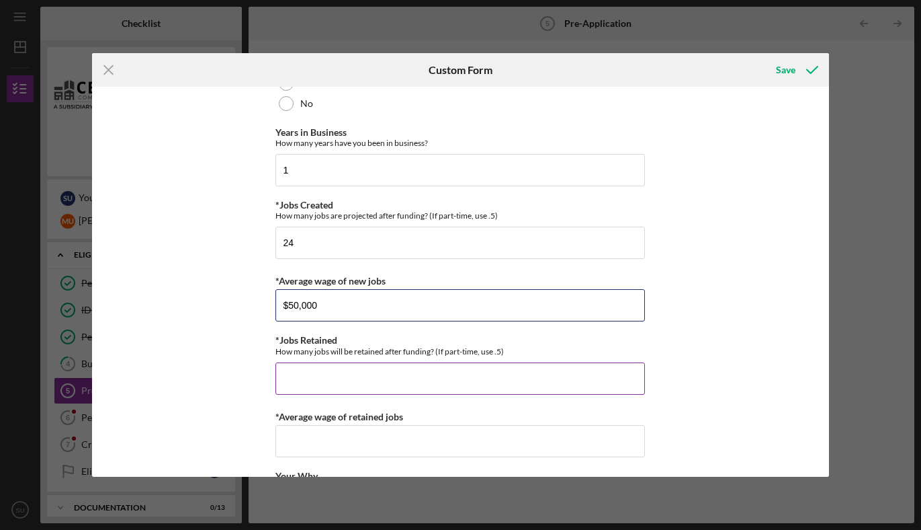
scroll to position [730, 0]
type input "$50,000"
click at [457, 378] on input "*Jobs Retained" at bounding box center [461, 376] width 370 height 32
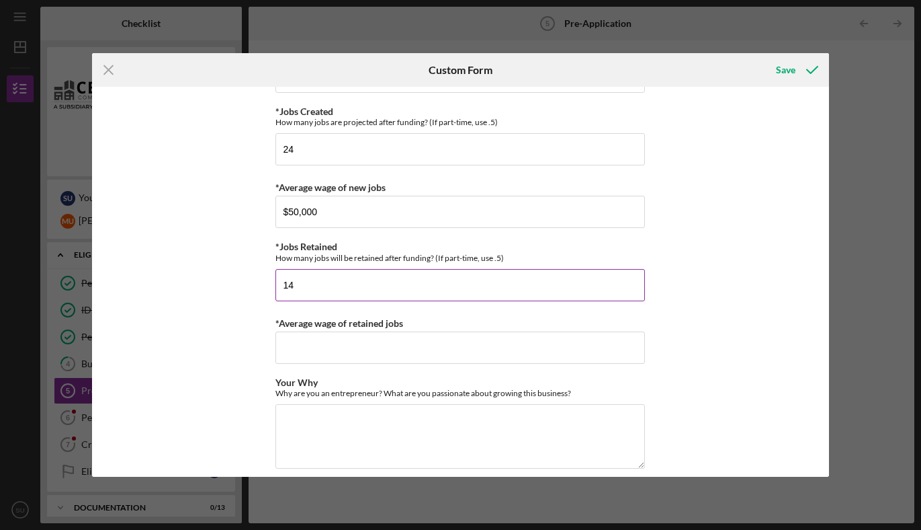
scroll to position [880, 0]
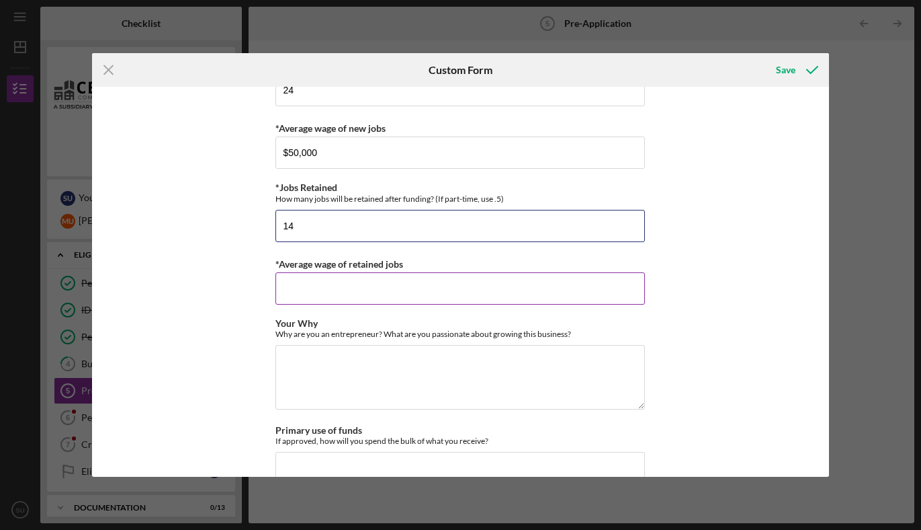
type input "14"
click at [401, 293] on input "*Average wage of retained jobs" at bounding box center [461, 288] width 370 height 32
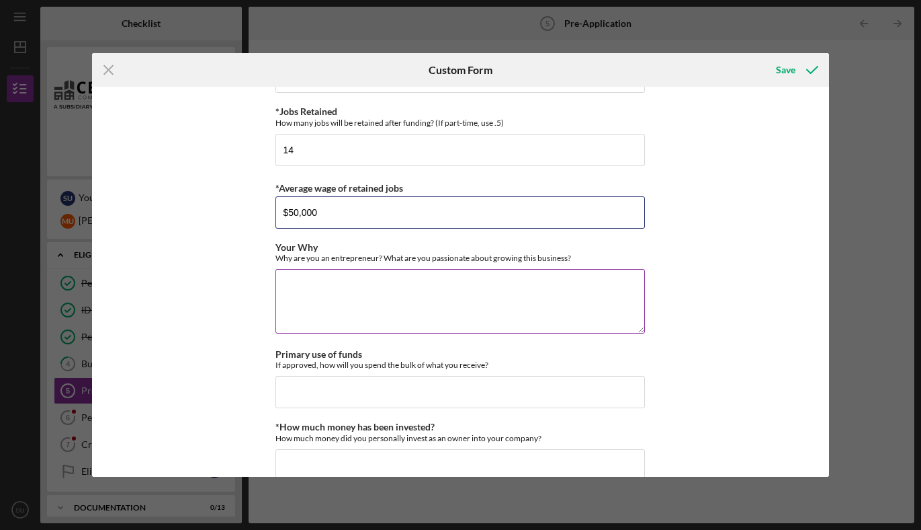
scroll to position [969, 0]
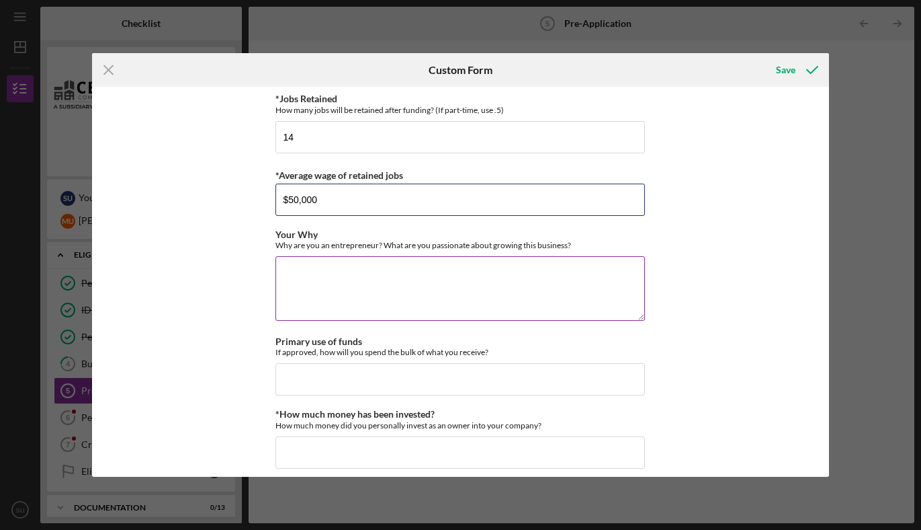
type input "$50,000"
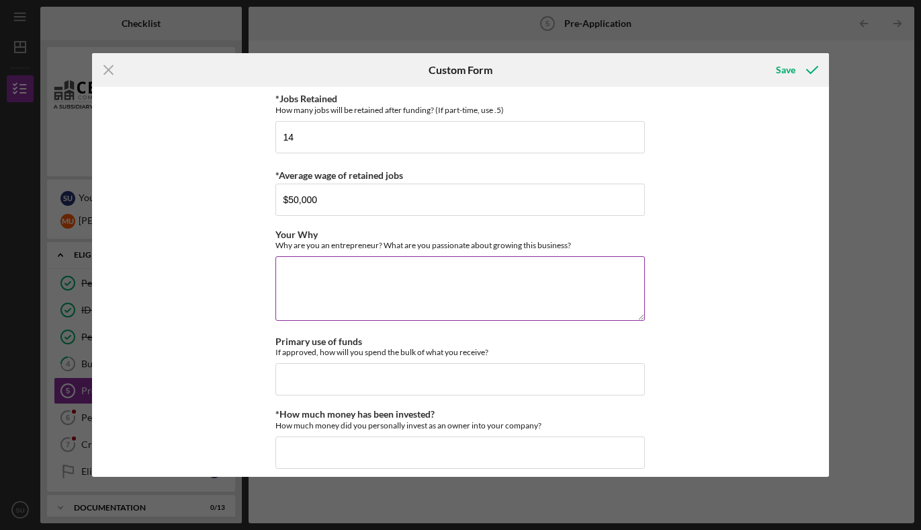
click at [390, 274] on textarea "Your Why" at bounding box center [461, 288] width 370 height 65
paste textarea "Hi, I’m [PERSON_NAME]! Since I can remember I’ve loved cooking. It was my first…"
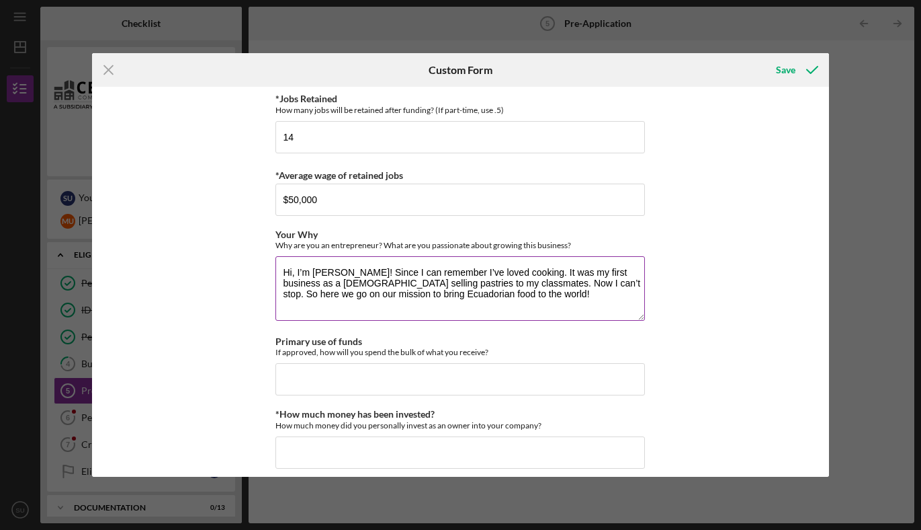
click at [390, 272] on textarea "Hi, I’m [PERSON_NAME]! Since I can remember I’ve loved cooking. It was my first…" at bounding box center [461, 288] width 370 height 65
click at [624, 291] on textarea "Hi, I’m [PERSON_NAME] ([PERSON_NAME])! Since I can remember I’ve loved cooking.…" at bounding box center [461, 288] width 370 height 65
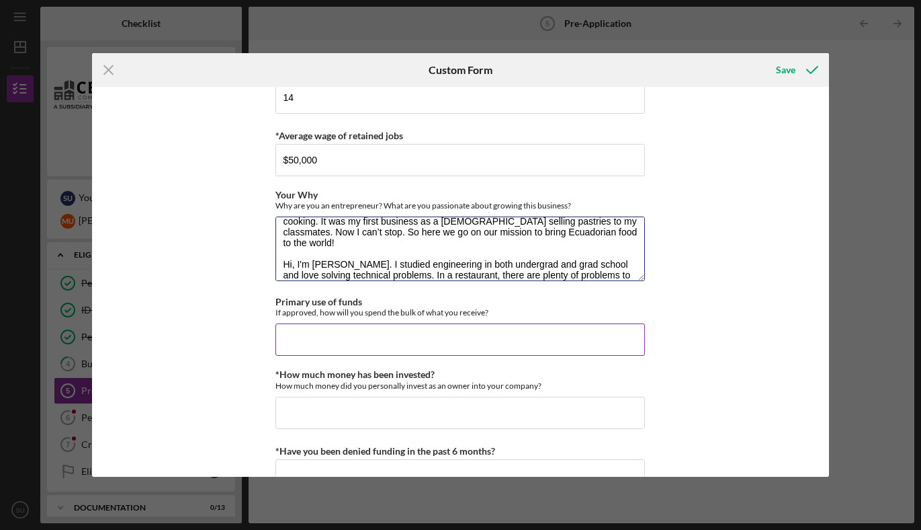
scroll to position [1011, 0]
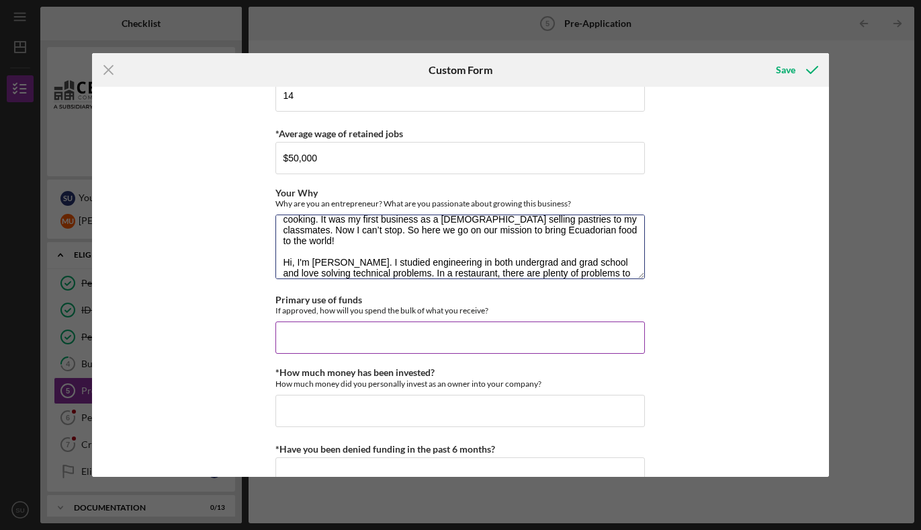
type textarea "Hi, I’m [PERSON_NAME] ([PERSON_NAME])! Since I can remember I’ve loved cooking.…"
click at [482, 341] on input "Primary use of funds" at bounding box center [461, 337] width 370 height 32
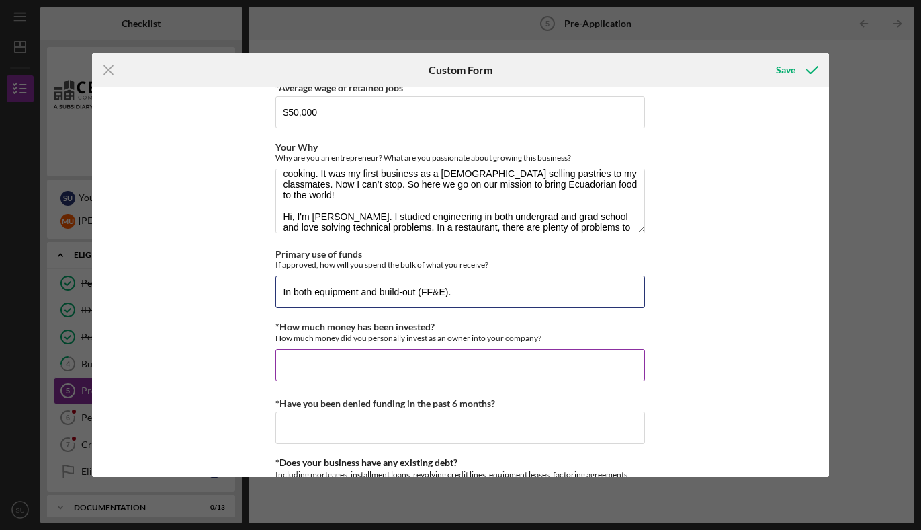
scroll to position [1055, 0]
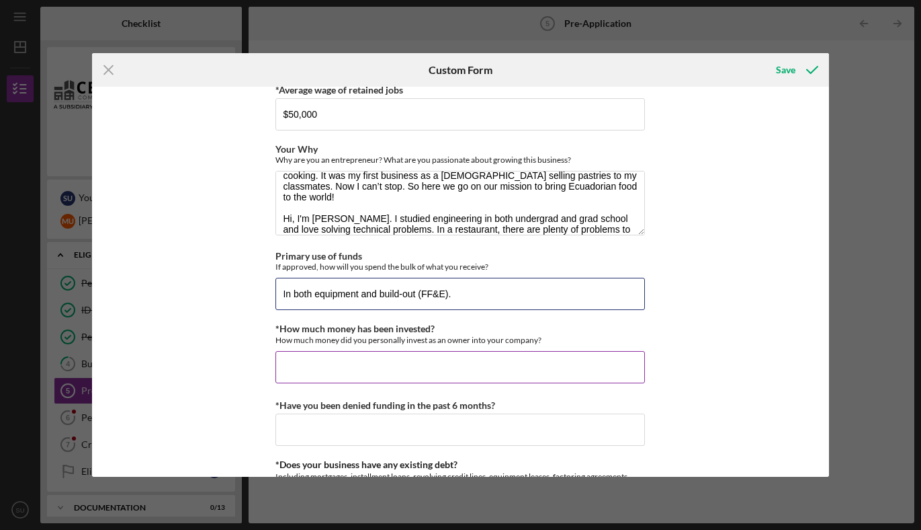
type input "In both equipment and build-out (FF&E)."
click at [477, 372] on input "*How much money has been invested?" at bounding box center [461, 367] width 370 height 32
click at [399, 366] on input "*How much money has been invested?" at bounding box center [461, 367] width 370 height 32
click at [298, 368] on input "*How much money has been invested?" at bounding box center [461, 367] width 370 height 32
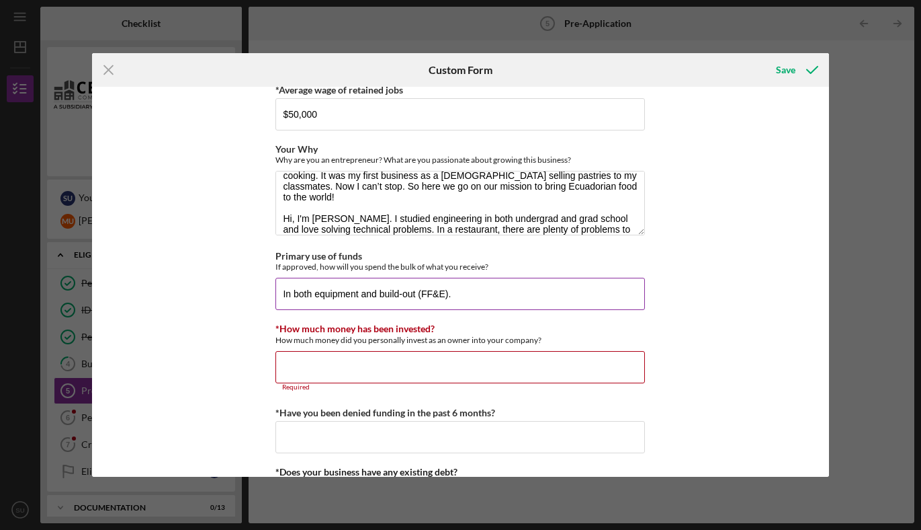
click at [299, 294] on input "In both equipment and build-out (FF&E)." at bounding box center [461, 294] width 370 height 32
click at [284, 368] on input "*How much money has been invested?" at bounding box center [461, 367] width 370 height 32
click at [294, 444] on input "*Have you been denied funding in the past 6 months?" at bounding box center [461, 437] width 370 height 32
type input "d"
click at [314, 362] on input "*How much money has been invested?" at bounding box center [461, 367] width 370 height 32
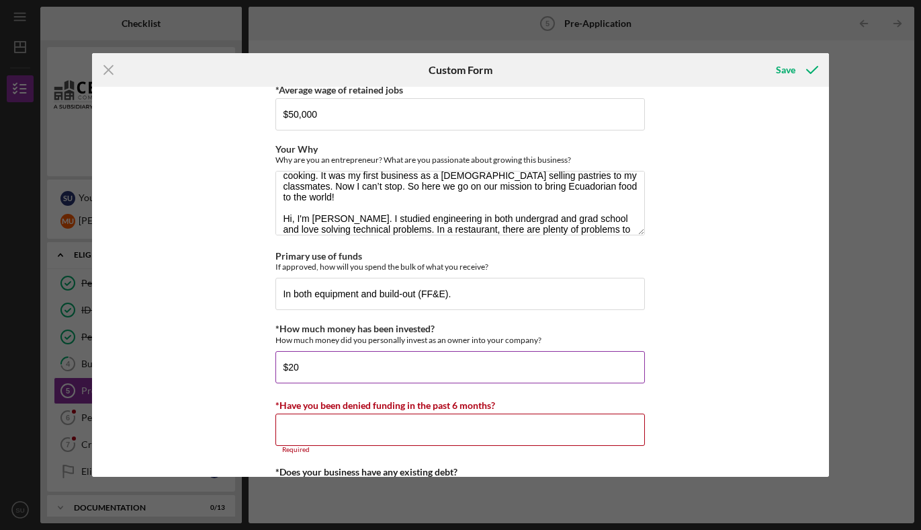
type input "$2"
type input "$1"
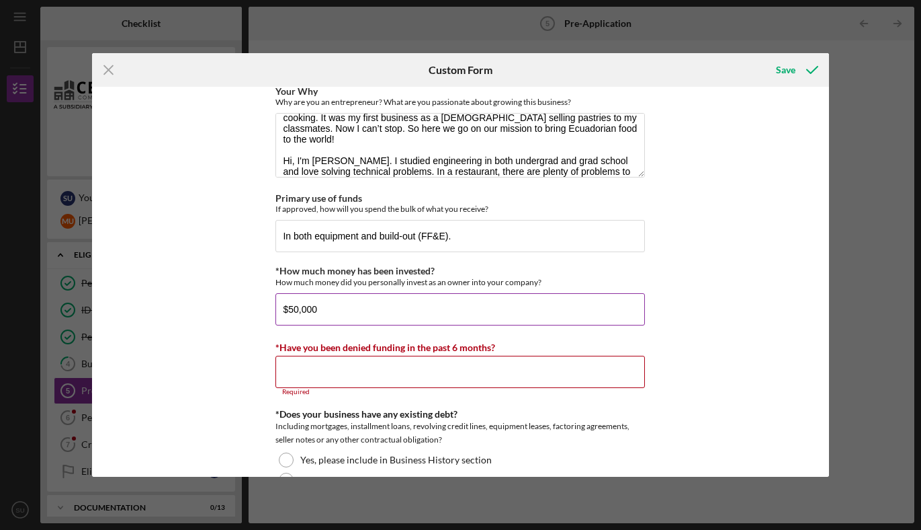
scroll to position [1144, 0]
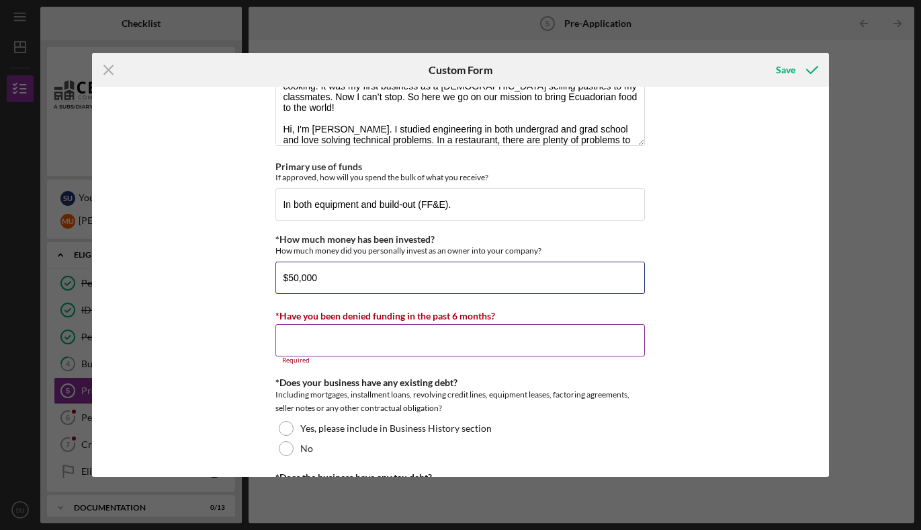
type input "$50,000"
click at [407, 336] on input "*Have you been denied funding in the past 6 months?" at bounding box center [461, 340] width 370 height 32
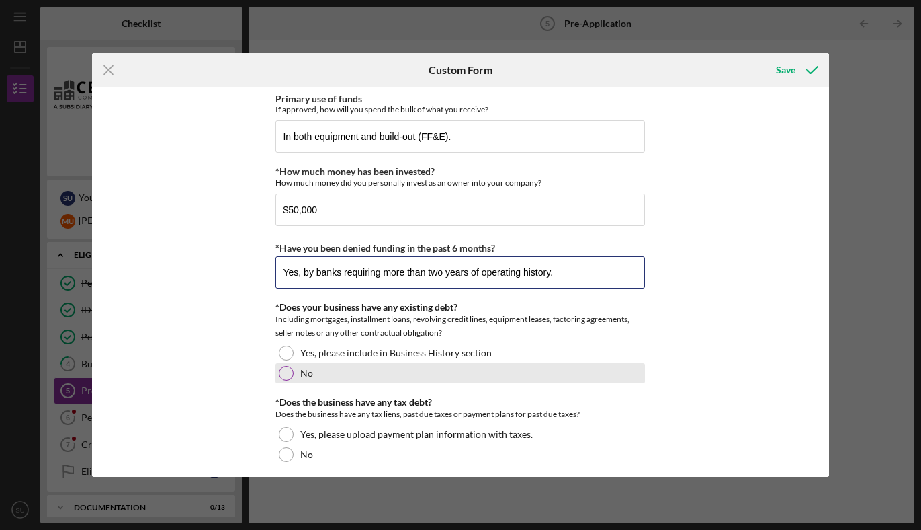
scroll to position [1214, 0]
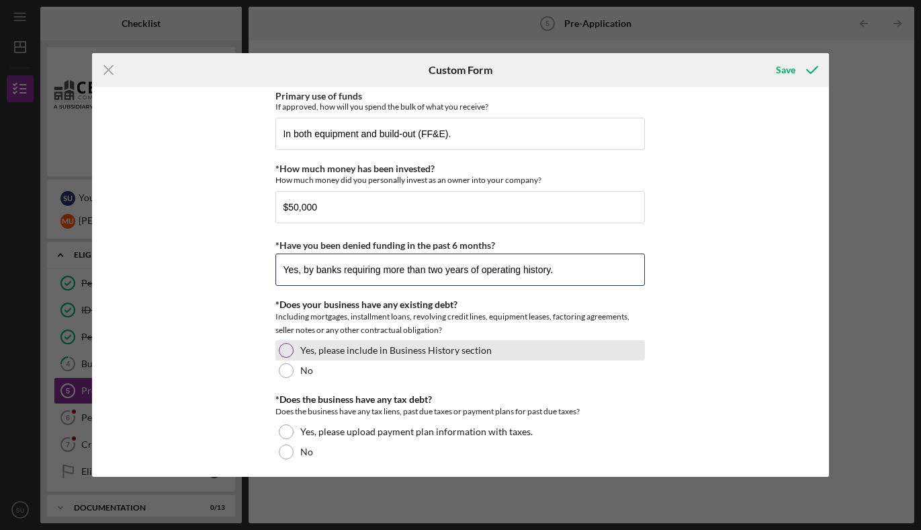
type input "Yes, by banks requiring more than two years of operating history."
click at [286, 348] on div at bounding box center [286, 350] width 15 height 15
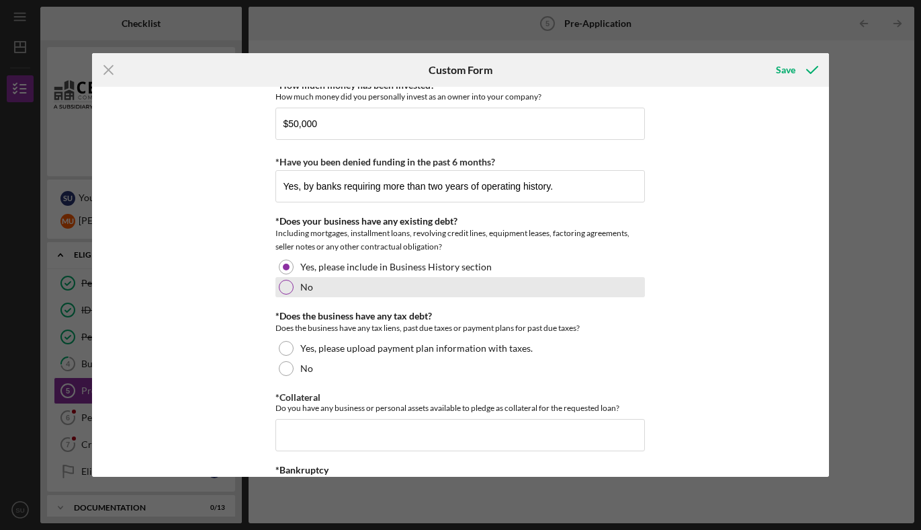
scroll to position [1301, 0]
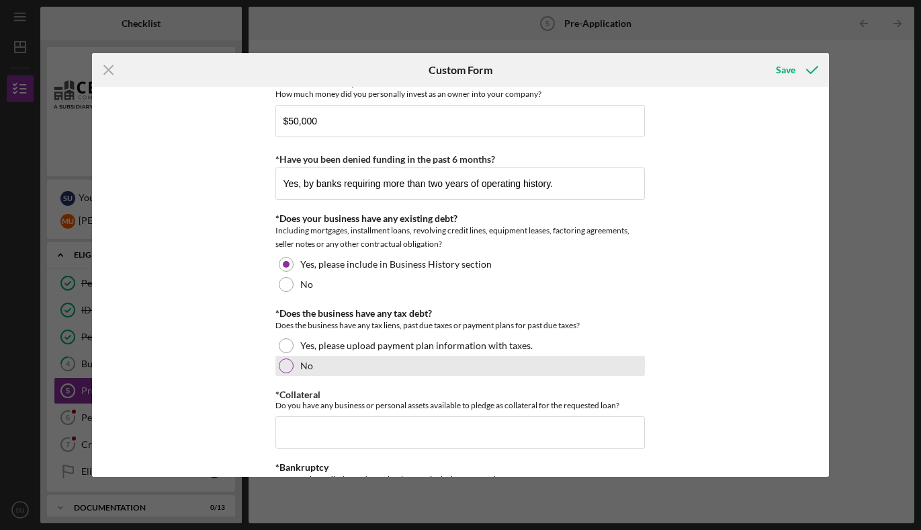
click at [285, 364] on div at bounding box center [286, 365] width 15 height 15
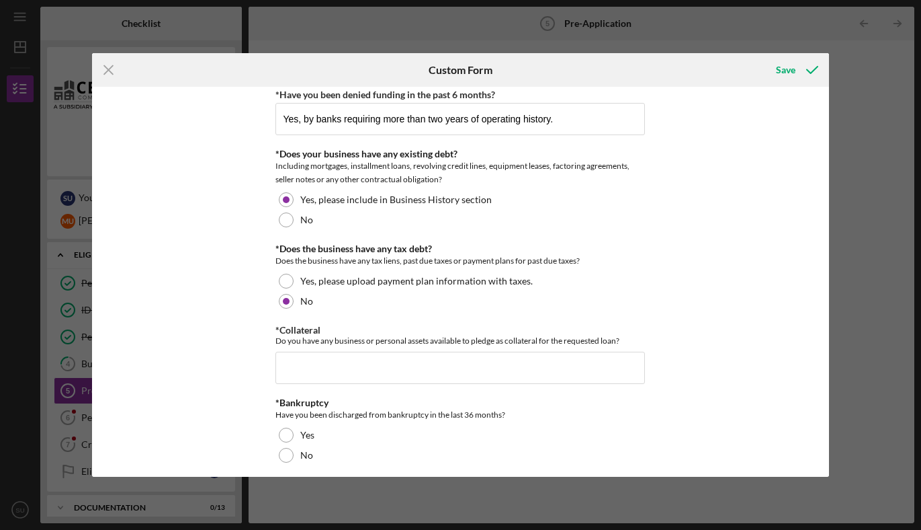
scroll to position [1366, 0]
click at [383, 360] on input "*Collateral" at bounding box center [461, 366] width 370 height 32
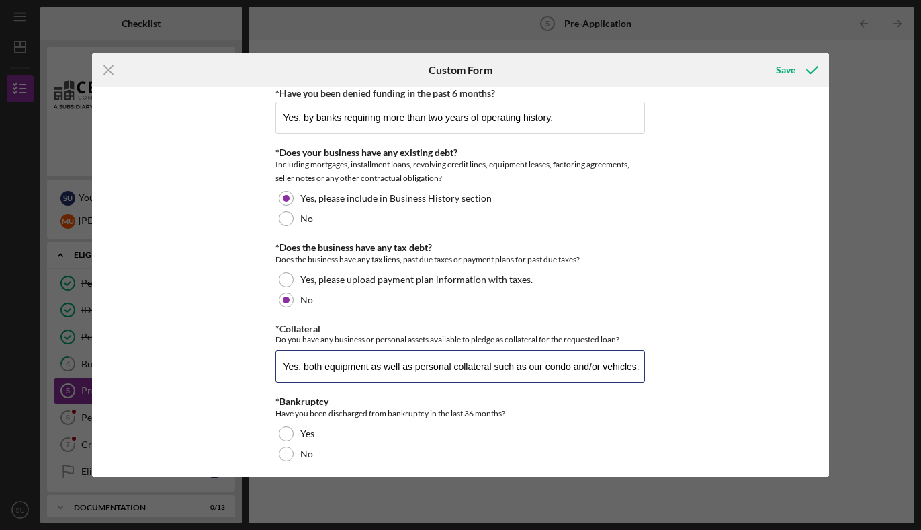
scroll to position [1372, 0]
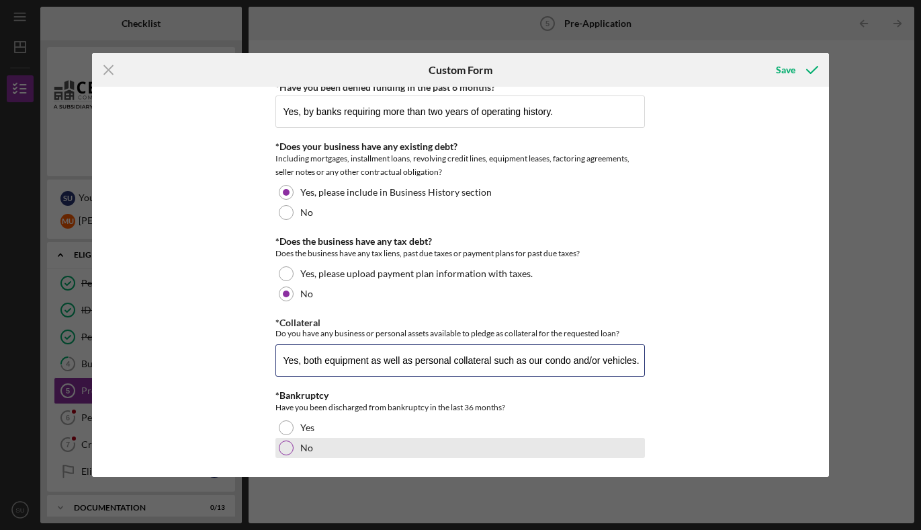
type input "Yes, both equipment as well as personal collateral such as our condo and/or veh…"
click at [288, 450] on div at bounding box center [286, 447] width 15 height 15
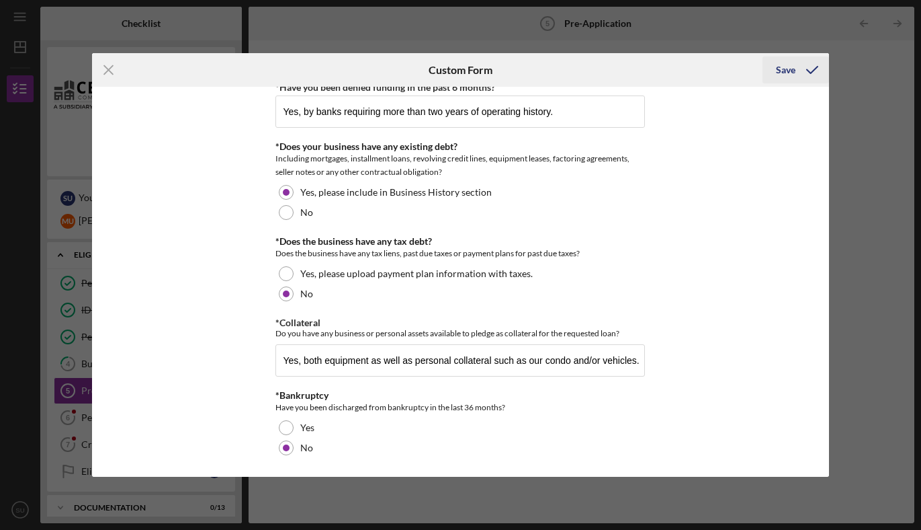
click at [796, 71] on icon "submit" at bounding box center [813, 70] width 34 height 34
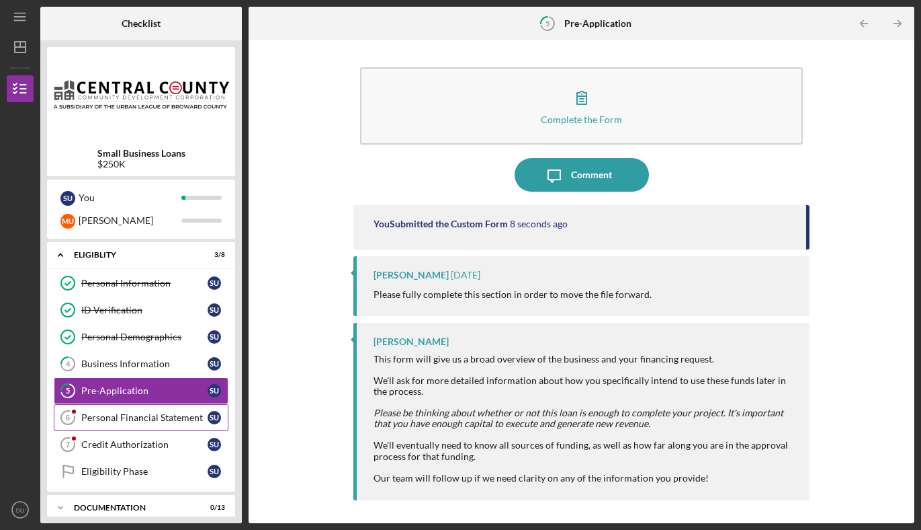
click at [137, 421] on div "Personal Financial Statement" at bounding box center [144, 417] width 126 height 11
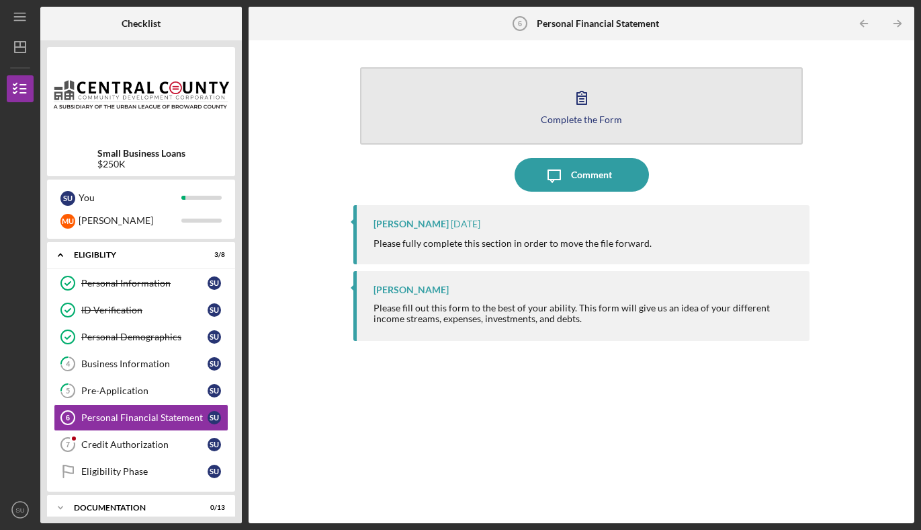
click at [577, 102] on icon "button" at bounding box center [581, 97] width 9 height 13
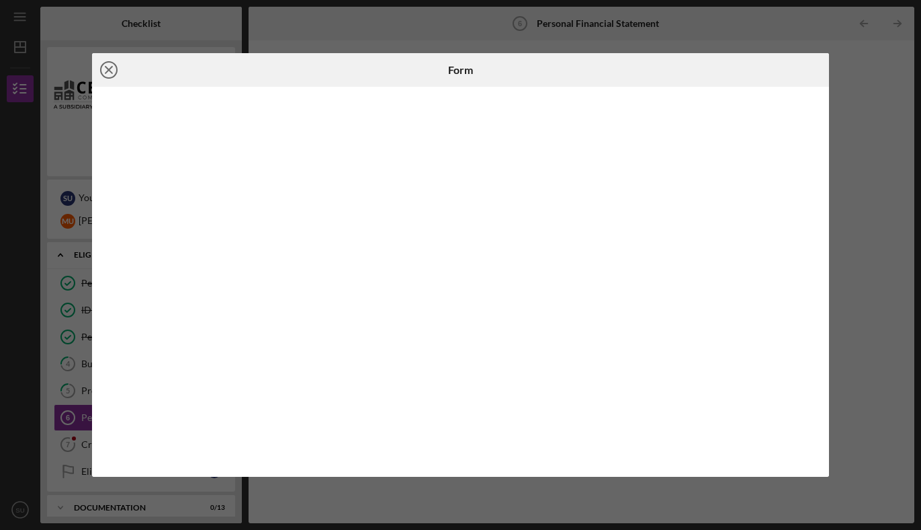
click at [109, 73] on icon "Icon/Close" at bounding box center [109, 70] width 34 height 34
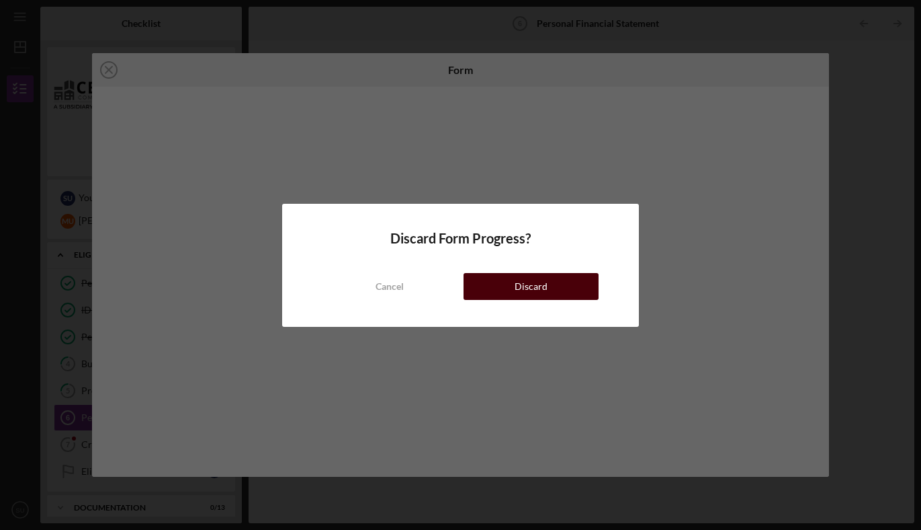
click at [525, 273] on div "Discard" at bounding box center [531, 286] width 33 height 27
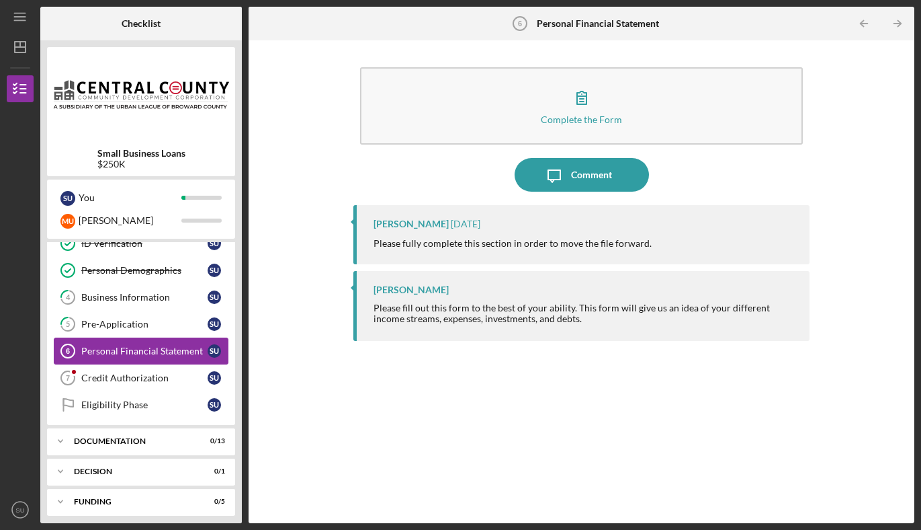
scroll to position [103, 0]
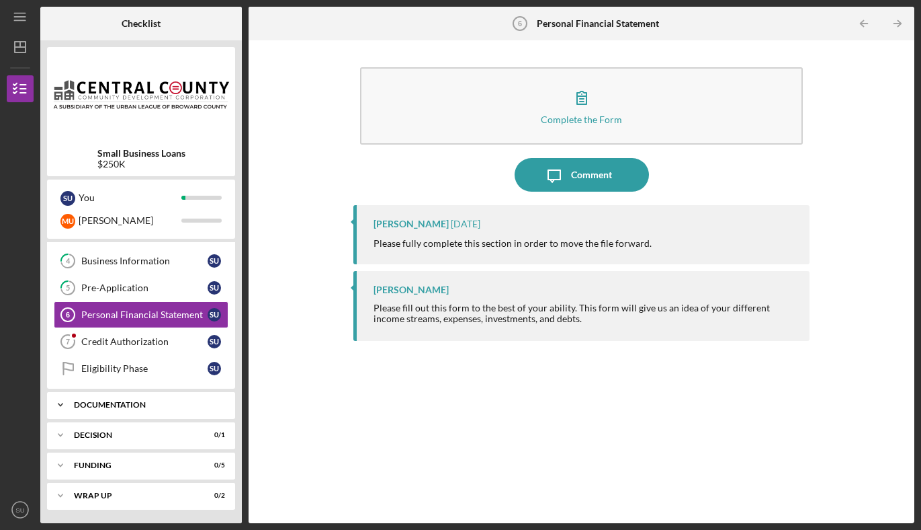
click at [77, 403] on div "Documentation" at bounding box center [146, 405] width 145 height 8
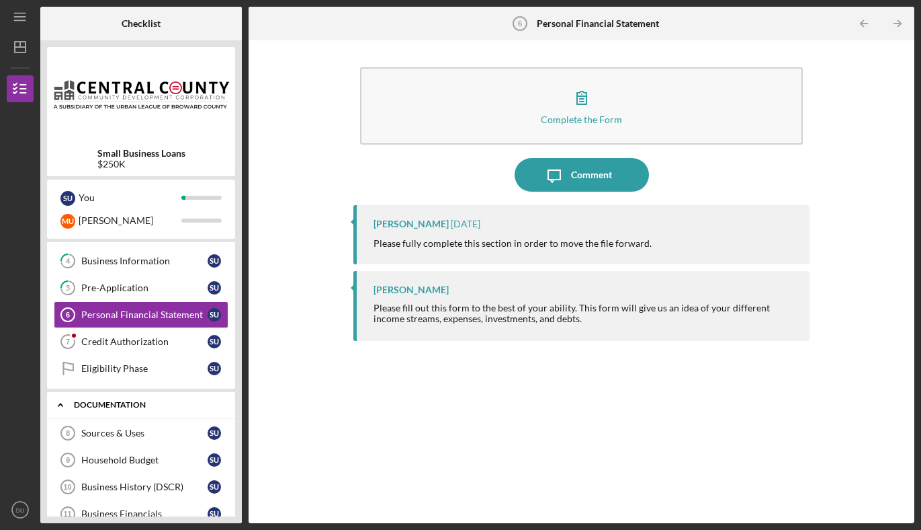
click at [77, 403] on div "Documentation" at bounding box center [146, 405] width 145 height 8
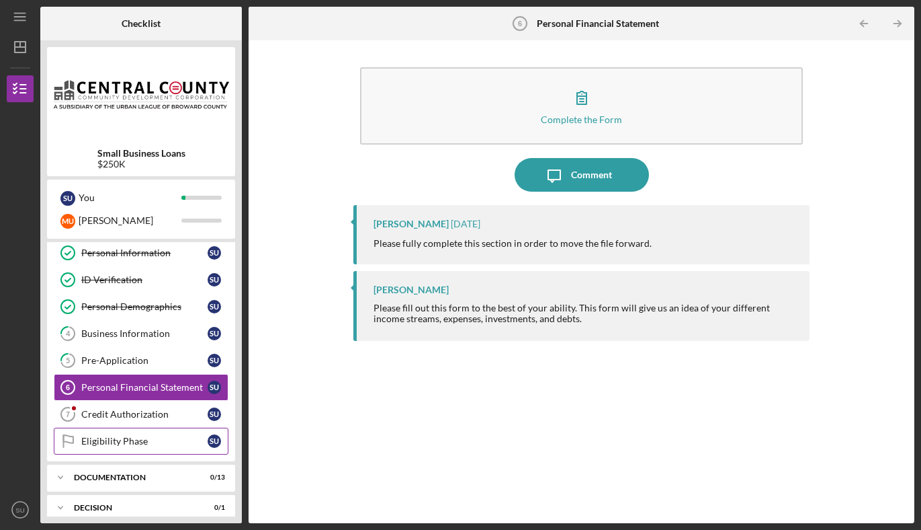
scroll to position [0, 0]
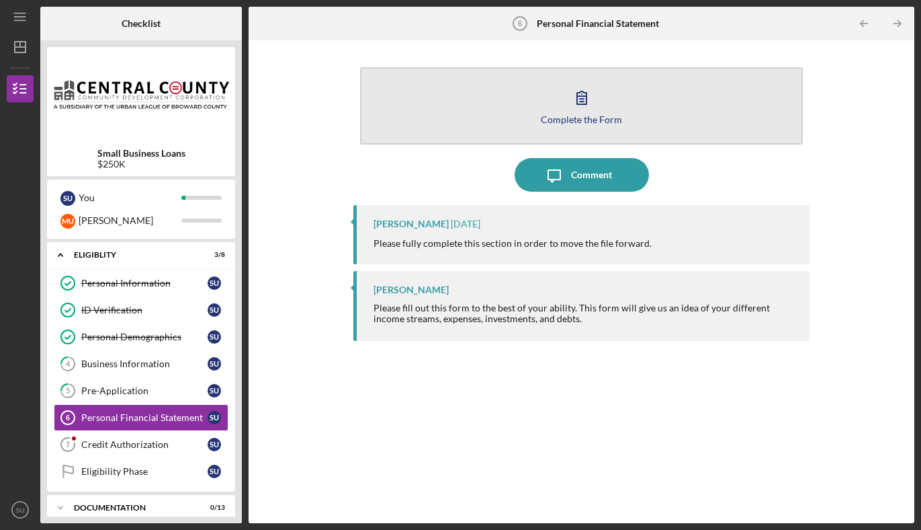
click at [597, 126] on button "Complete the Form Form" at bounding box center [582, 105] width 444 height 77
